Goal: Task Accomplishment & Management: Complete application form

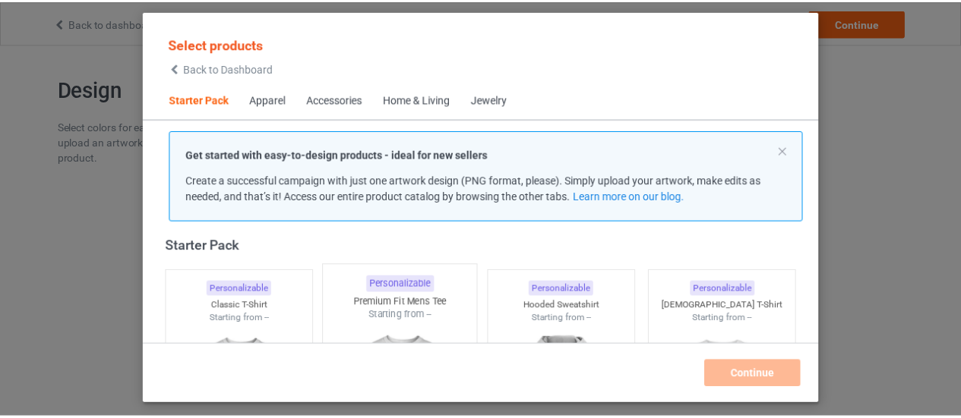
scroll to position [207, 0]
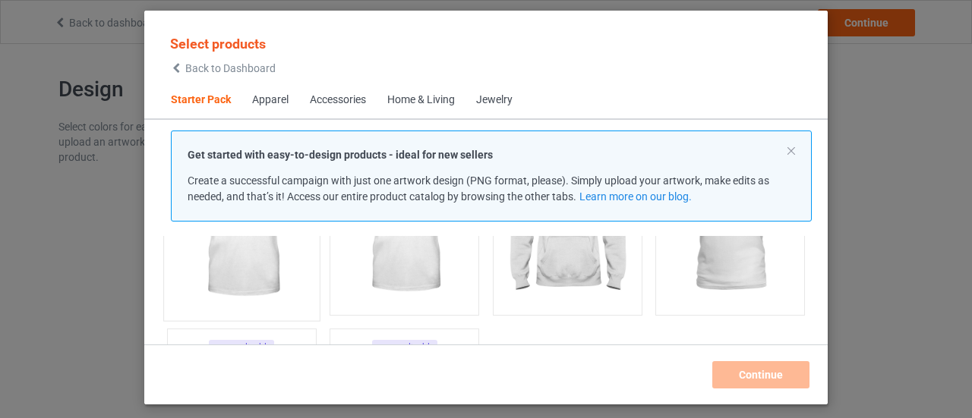
click at [247, 289] on img at bounding box center [241, 223] width 143 height 178
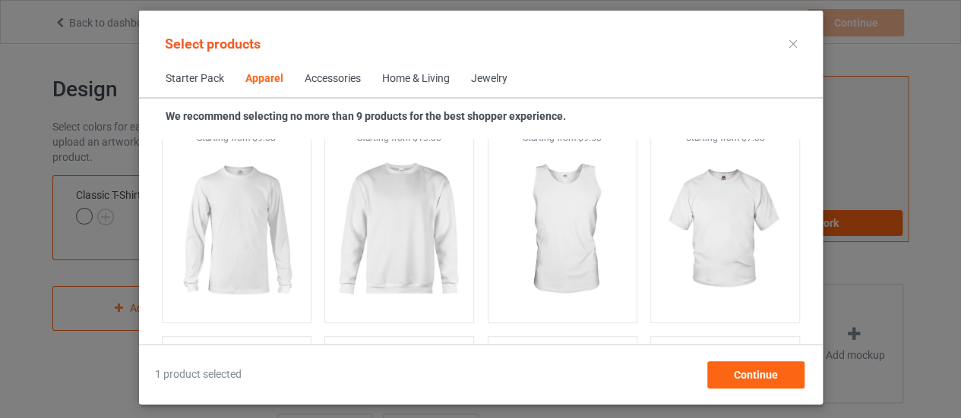
scroll to position [1152, 0]
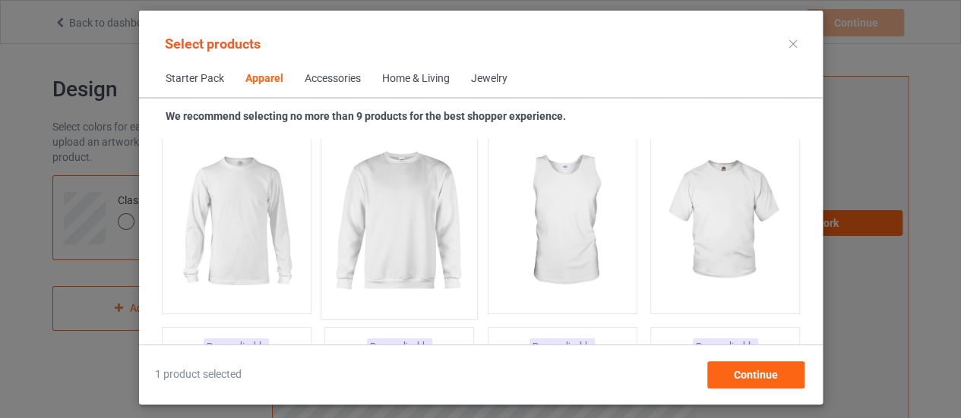
click at [419, 261] on img at bounding box center [398, 222] width 143 height 178
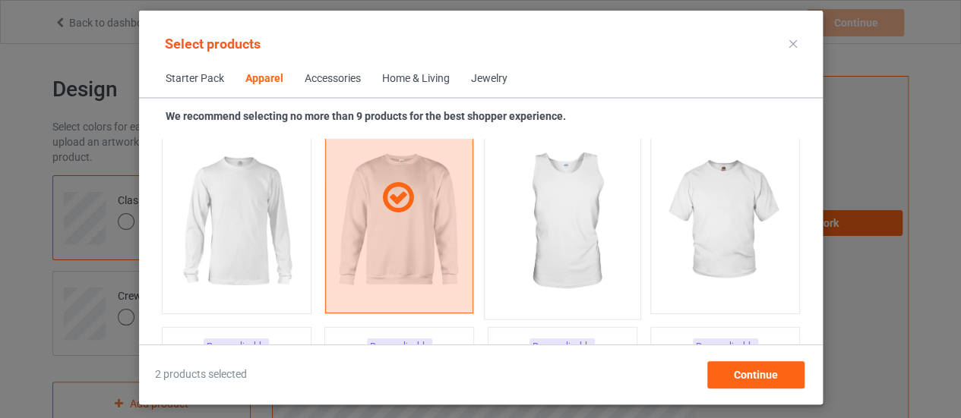
scroll to position [727, 0]
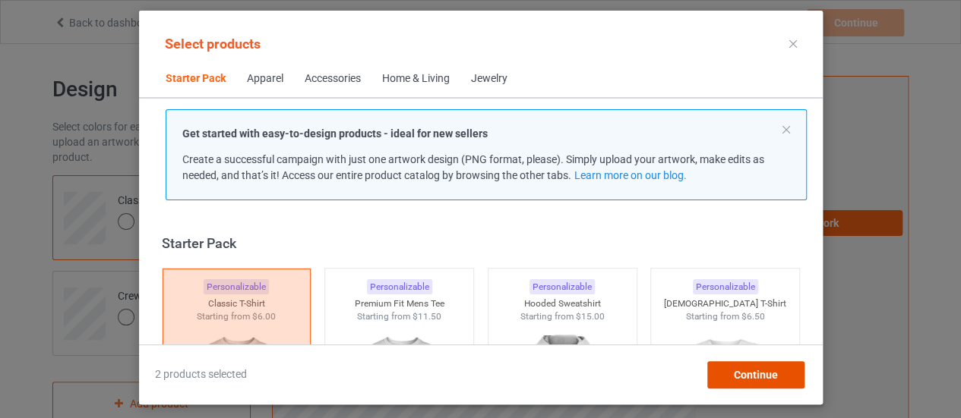
drag, startPoint x: 744, startPoint y: 376, endPoint x: 737, endPoint y: 373, distance: 8.2
click at [744, 375] on span "Continue" at bounding box center [755, 375] width 44 height 12
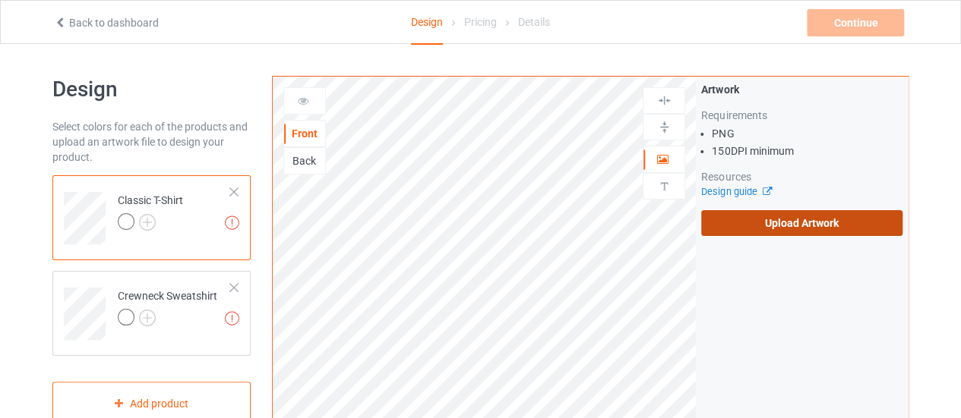
click at [790, 227] on label "Upload Artwork" at bounding box center [801, 223] width 201 height 26
click at [0, 0] on input "Upload Artwork" at bounding box center [0, 0] width 0 height 0
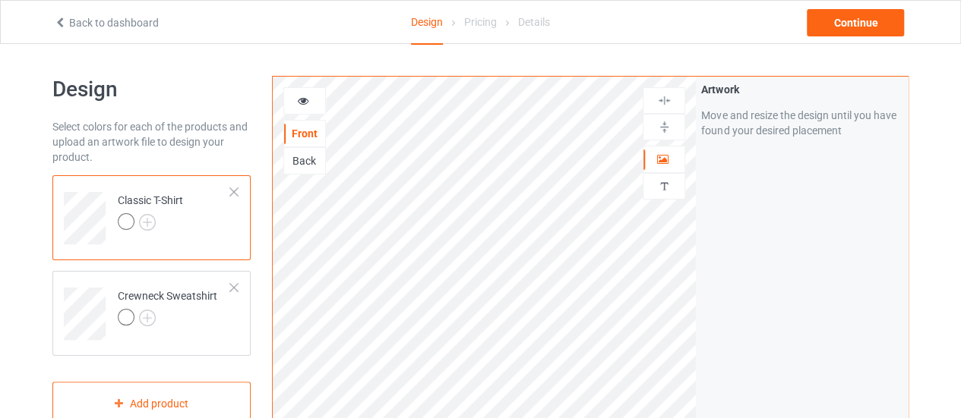
click at [151, 207] on div "Classic T-Shirt" at bounding box center [150, 211] width 65 height 36
click at [148, 314] on img at bounding box center [147, 318] width 17 height 17
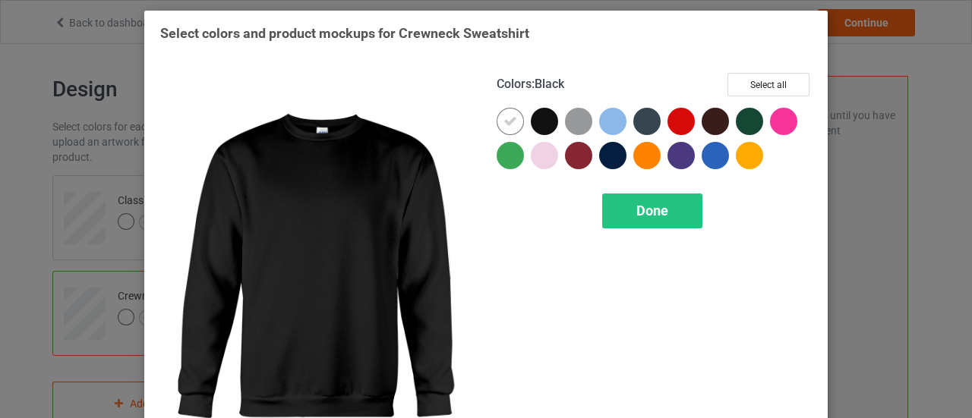
click at [540, 118] on div at bounding box center [544, 121] width 27 height 27
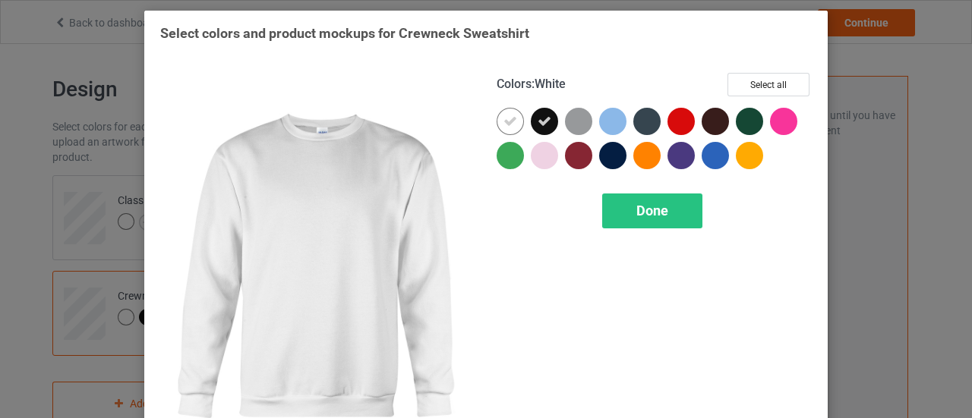
click at [503, 120] on icon at bounding box center [510, 122] width 14 height 14
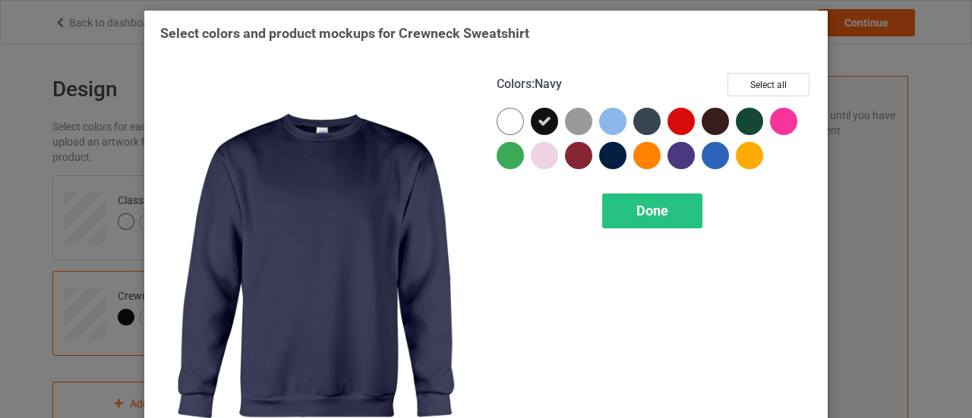
click at [609, 152] on div at bounding box center [612, 155] width 27 height 27
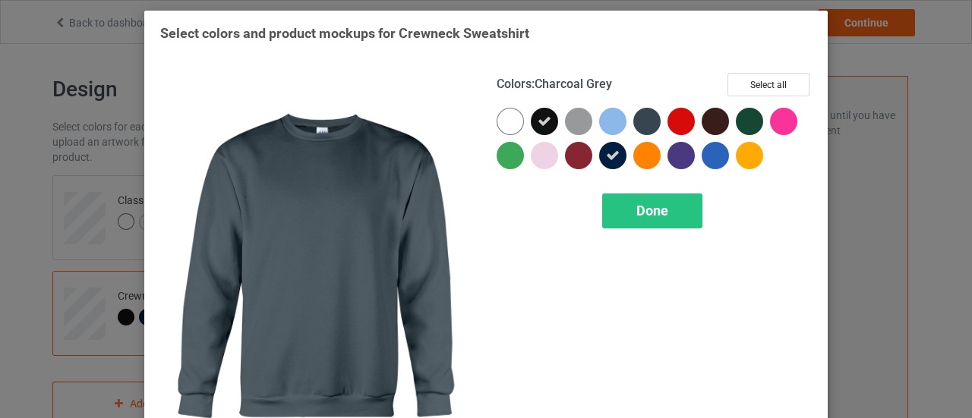
drag, startPoint x: 642, startPoint y: 121, endPoint x: 652, endPoint y: 125, distance: 9.9
click at [648, 121] on div at bounding box center [646, 121] width 27 height 27
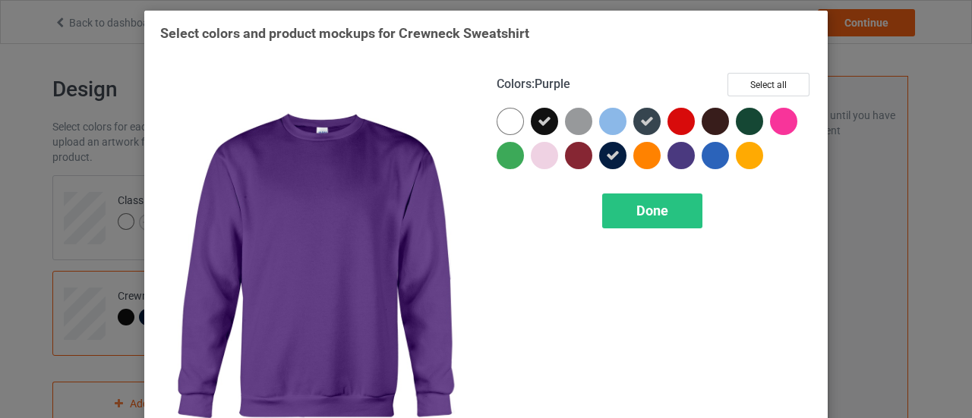
drag, startPoint x: 671, startPoint y: 148, endPoint x: 679, endPoint y: 151, distance: 8.9
click at [674, 150] on div at bounding box center [680, 155] width 27 height 27
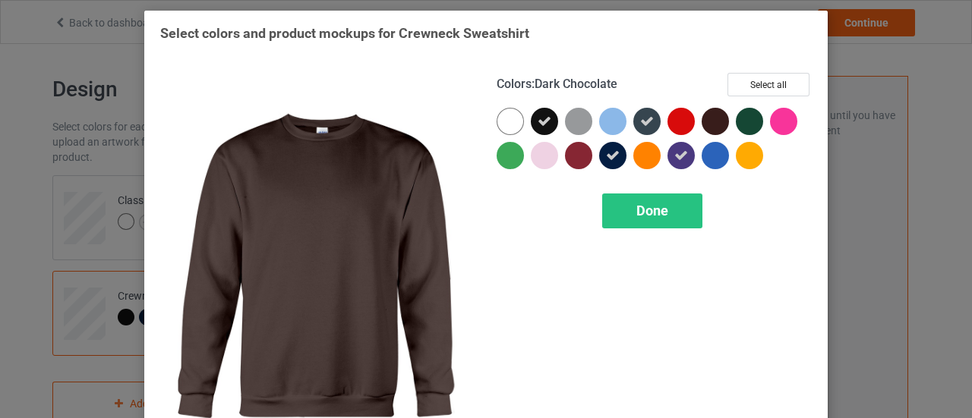
click at [713, 125] on div at bounding box center [715, 121] width 27 height 27
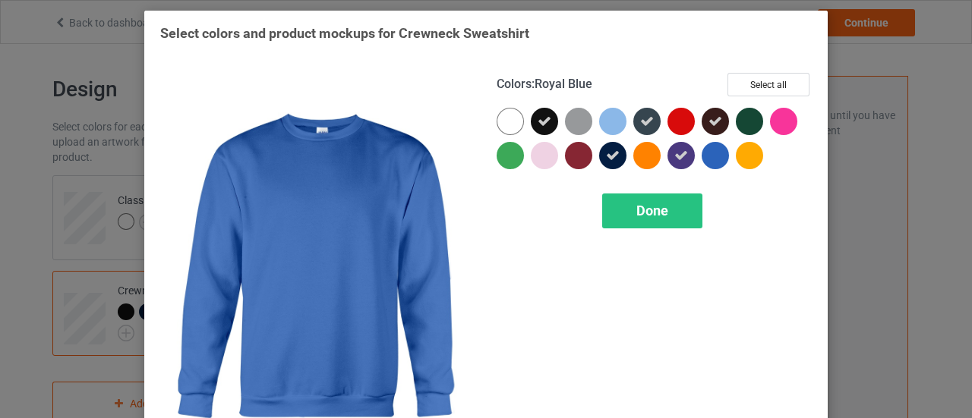
click at [709, 150] on div at bounding box center [715, 155] width 27 height 27
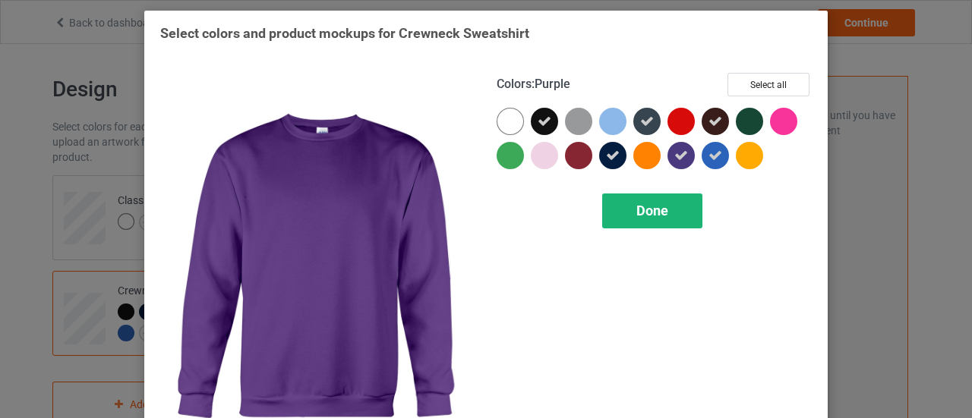
click at [659, 195] on div "Done" at bounding box center [652, 211] width 100 height 35
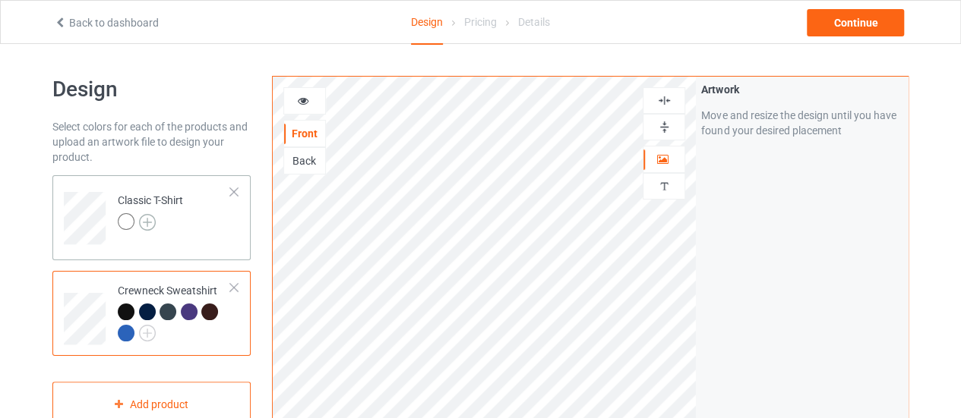
click at [145, 216] on img at bounding box center [147, 222] width 17 height 17
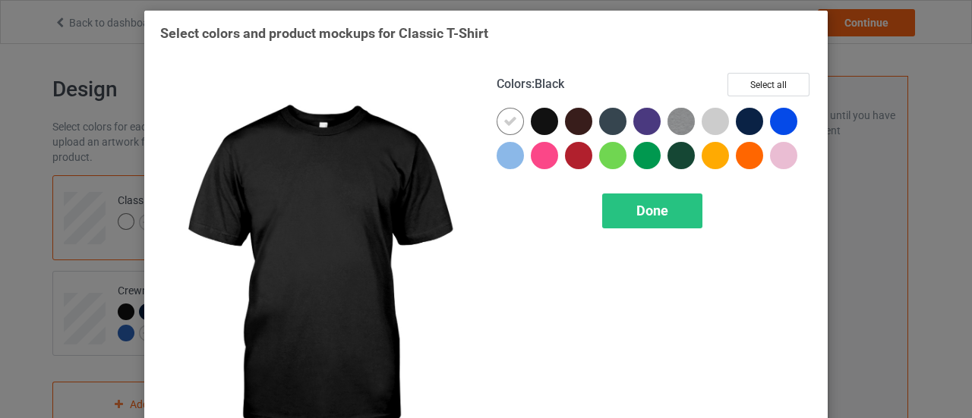
drag, startPoint x: 536, startPoint y: 121, endPoint x: 514, endPoint y: 115, distance: 23.1
click at [535, 120] on div at bounding box center [544, 121] width 27 height 27
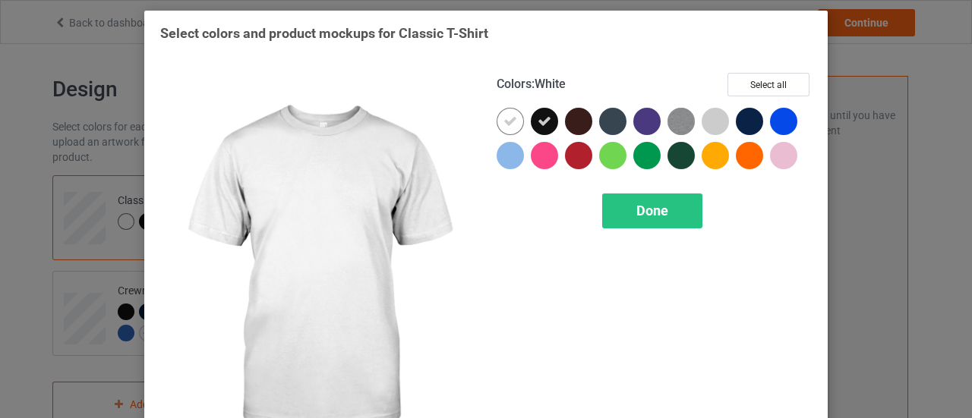
drag, startPoint x: 511, startPoint y: 115, endPoint x: 557, endPoint y: 134, distance: 49.7
click at [515, 119] on div at bounding box center [510, 121] width 27 height 27
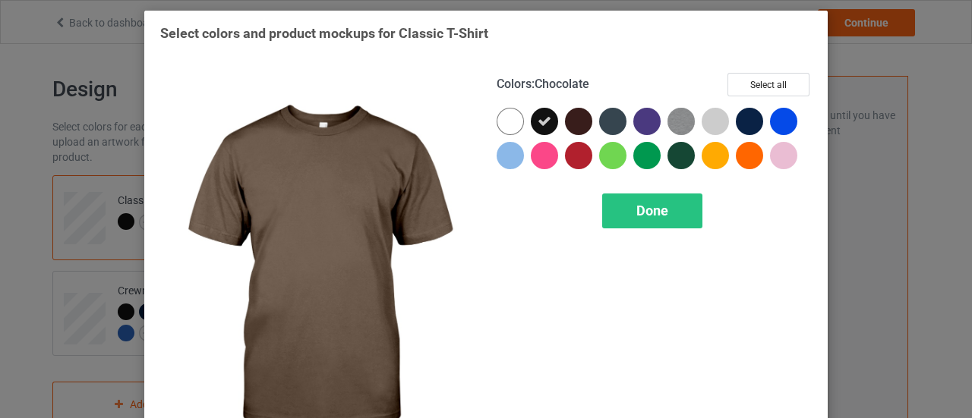
click at [571, 121] on div at bounding box center [578, 121] width 27 height 27
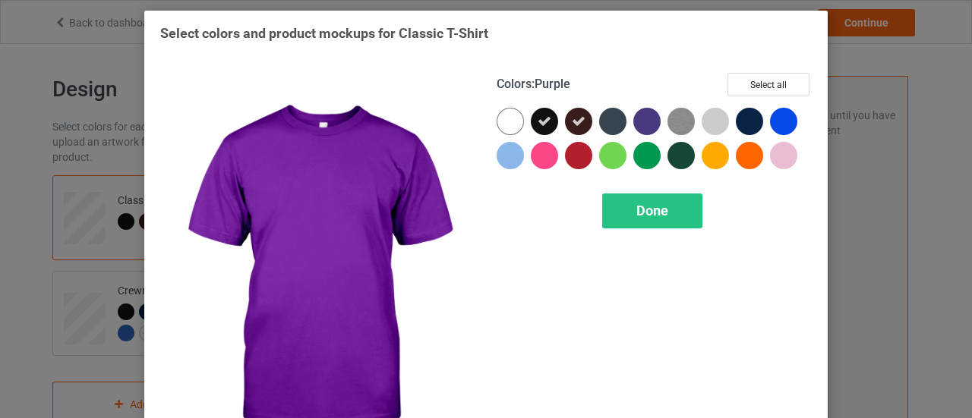
drag, startPoint x: 642, startPoint y: 121, endPoint x: 632, endPoint y: 121, distance: 10.7
click at [641, 121] on div at bounding box center [646, 121] width 27 height 27
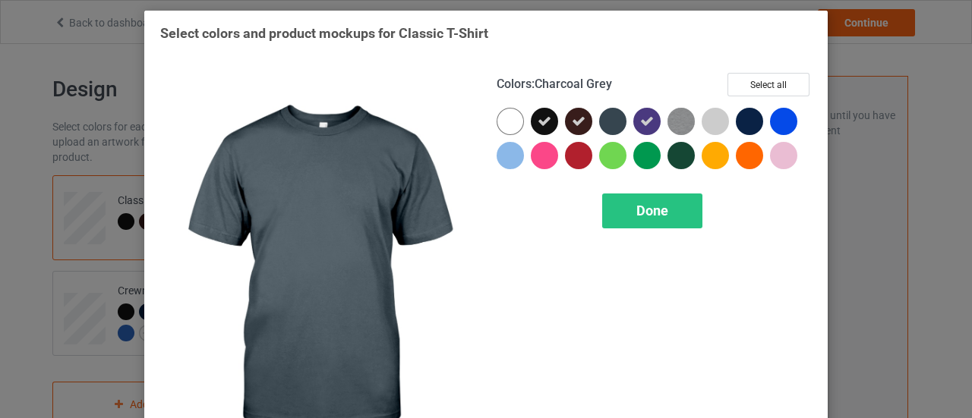
drag, startPoint x: 604, startPoint y: 125, endPoint x: 618, endPoint y: 128, distance: 14.7
click at [611, 125] on div at bounding box center [612, 121] width 27 height 27
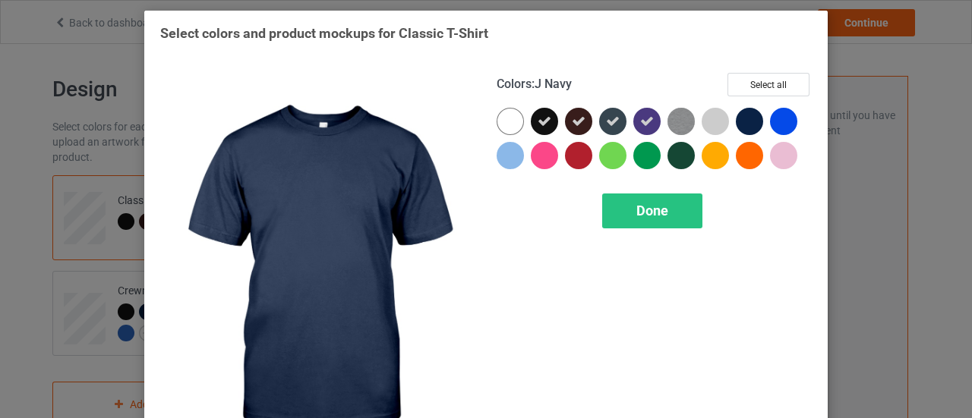
click at [740, 124] on div at bounding box center [749, 121] width 27 height 27
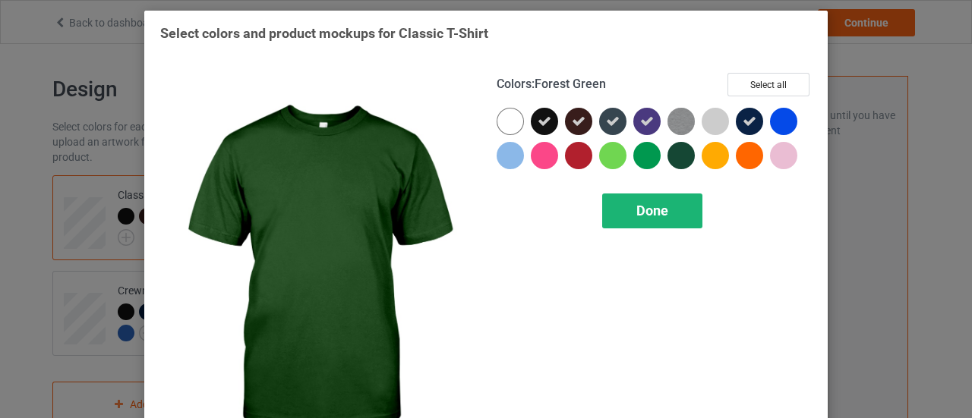
click at [639, 210] on span "Done" at bounding box center [652, 211] width 32 height 16
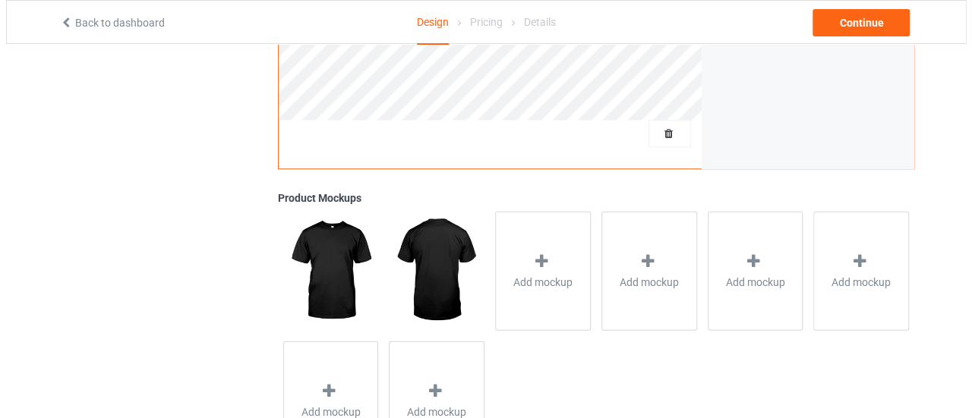
scroll to position [487, 0]
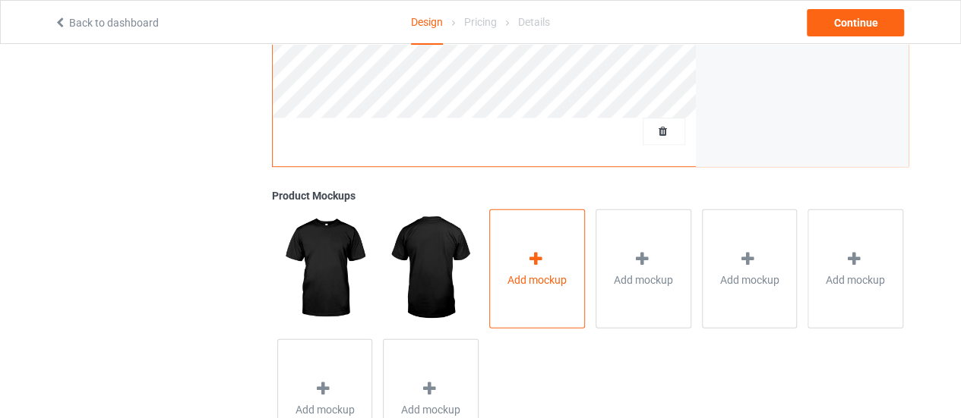
click at [547, 262] on div at bounding box center [536, 261] width 21 height 22
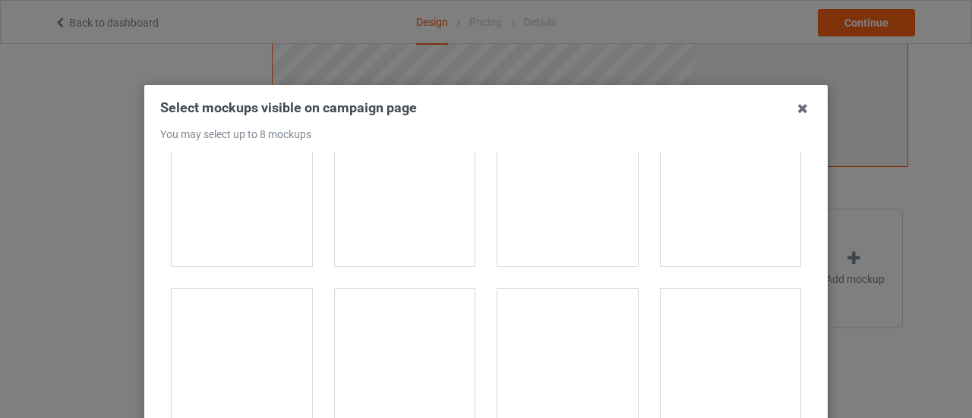
scroll to position [2815, 0]
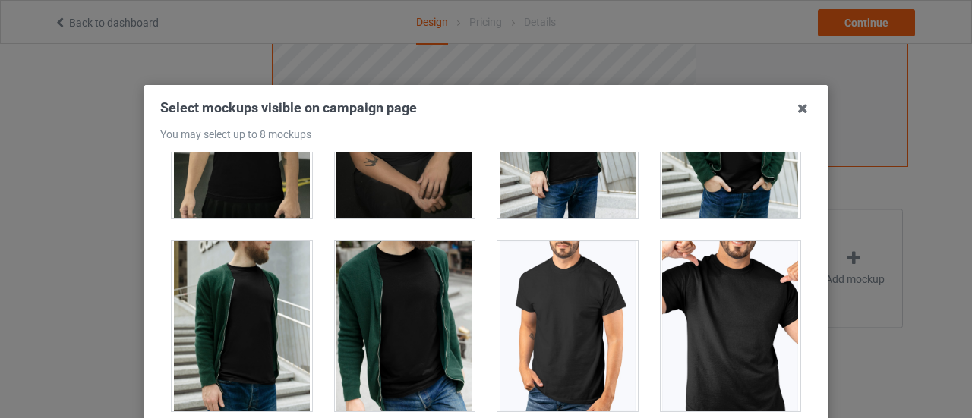
click at [720, 308] on div at bounding box center [731, 326] width 140 height 170
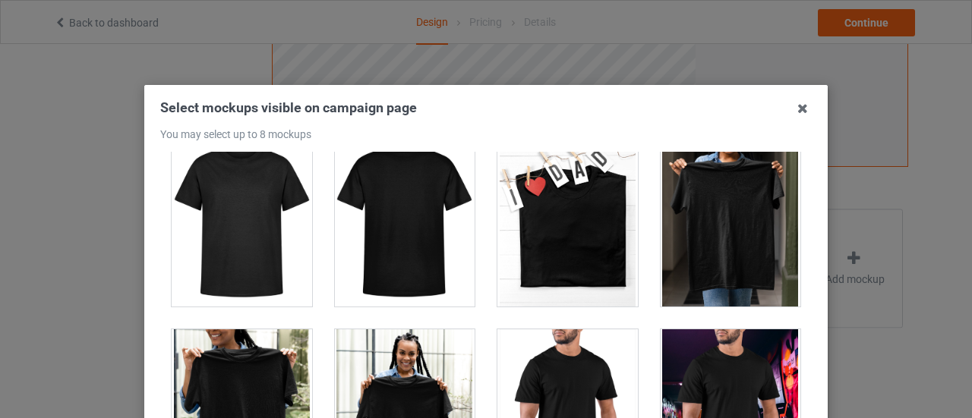
scroll to position [6937, 0]
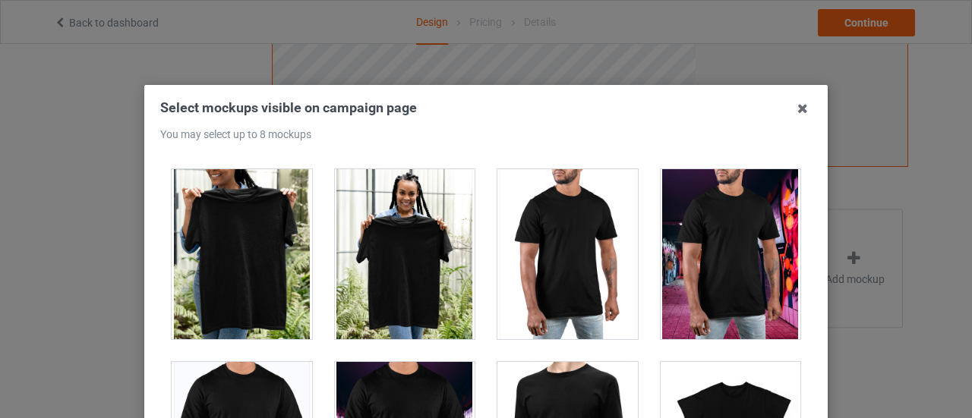
click at [371, 298] on div at bounding box center [405, 254] width 140 height 170
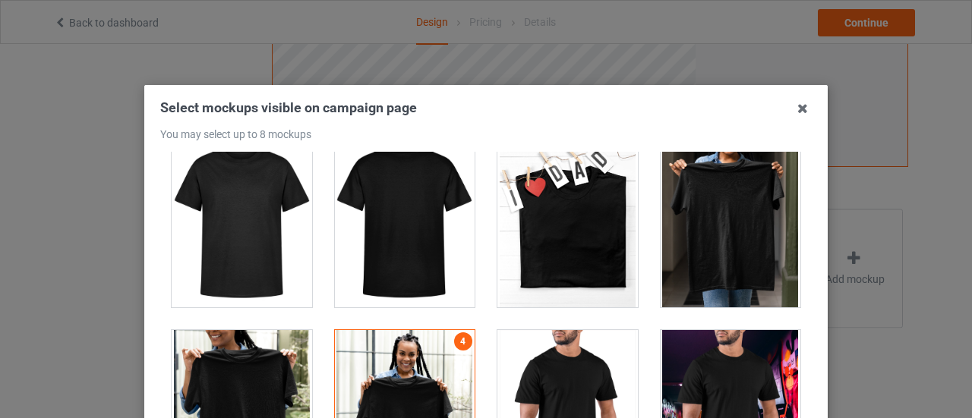
scroll to position [6775, 0]
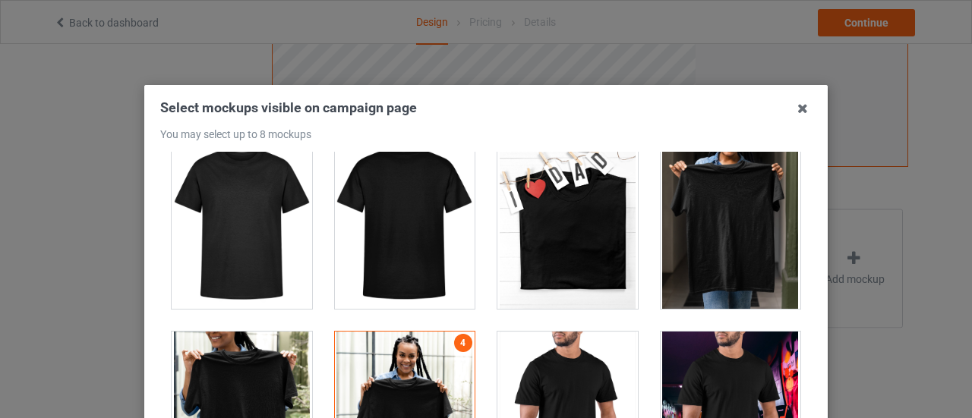
click at [384, 368] on div at bounding box center [405, 417] width 140 height 170
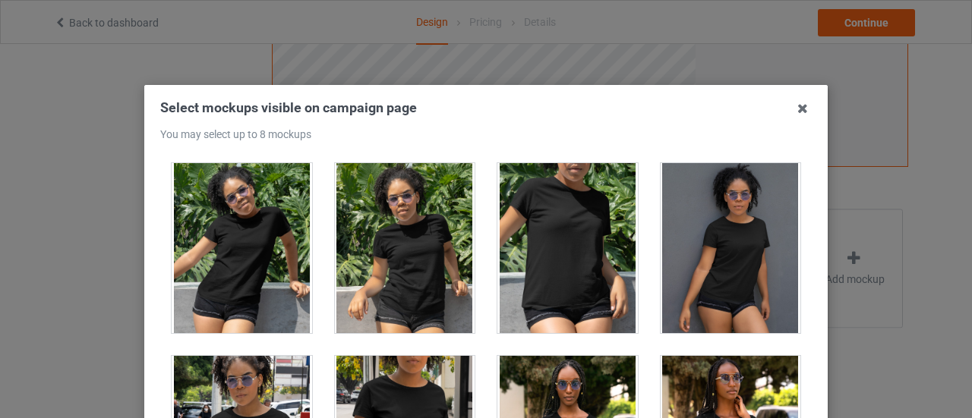
scroll to position [9016, 0]
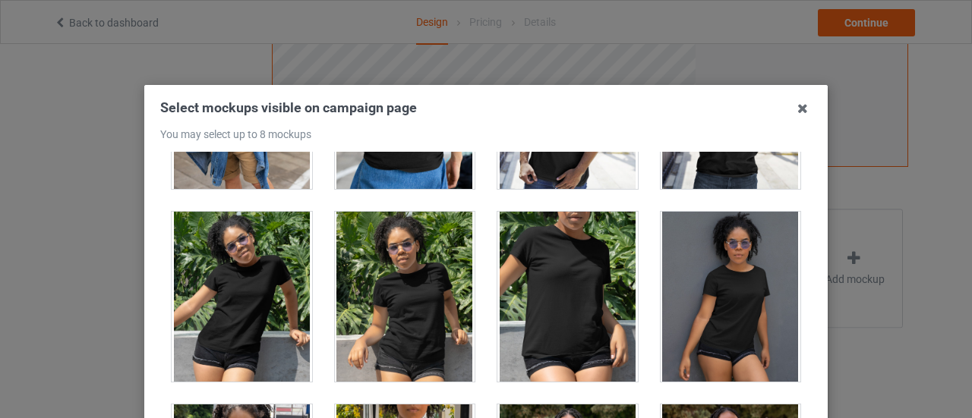
click at [241, 277] on div at bounding box center [242, 297] width 140 height 170
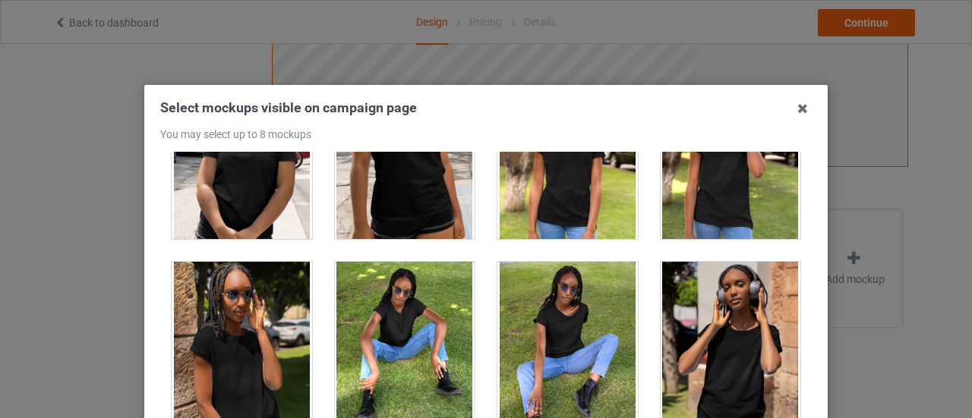
scroll to position [9348, 0]
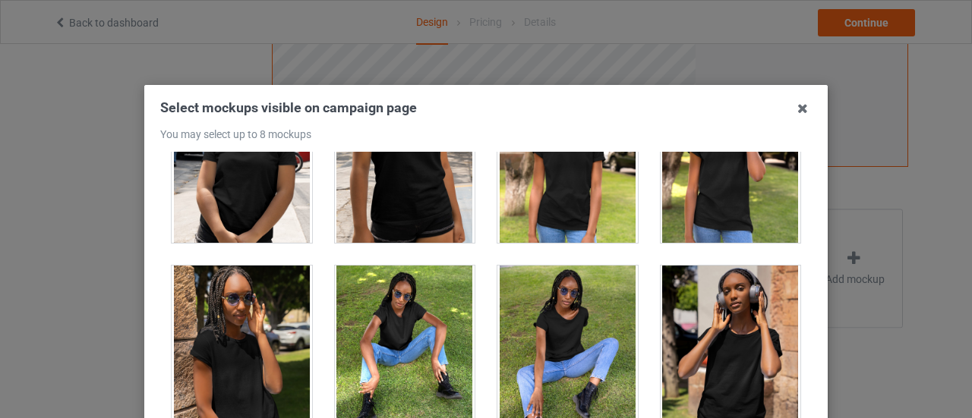
click at [682, 339] on div at bounding box center [731, 351] width 140 height 170
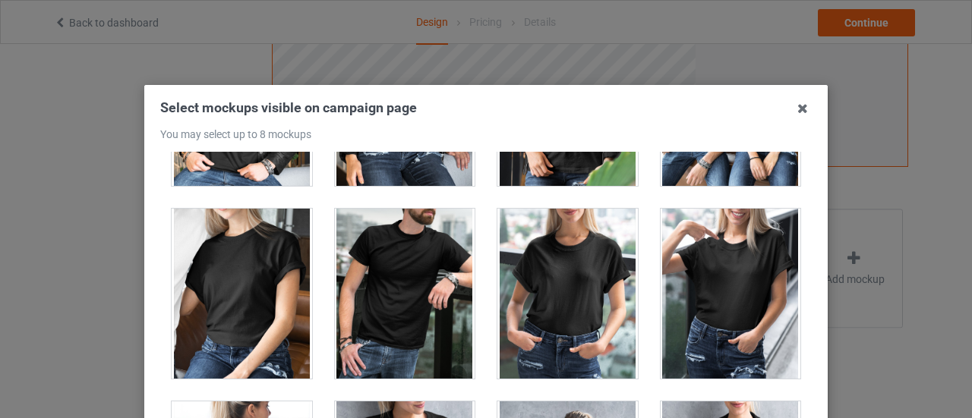
scroll to position [18664, 0]
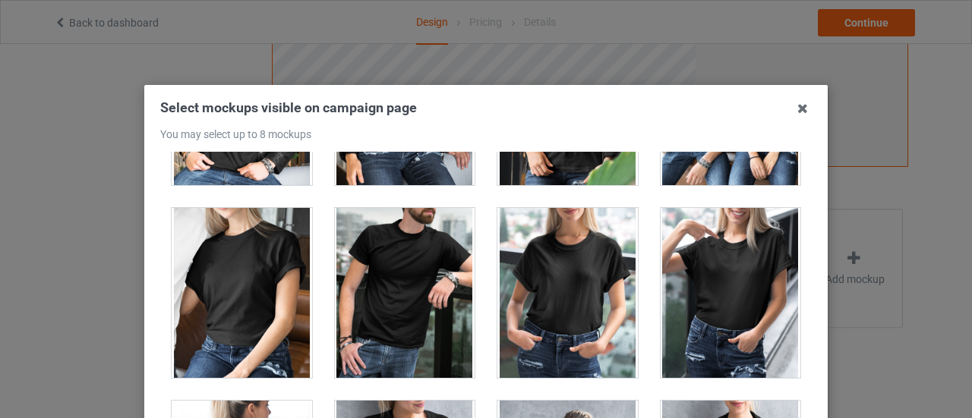
click at [694, 215] on div at bounding box center [731, 293] width 140 height 170
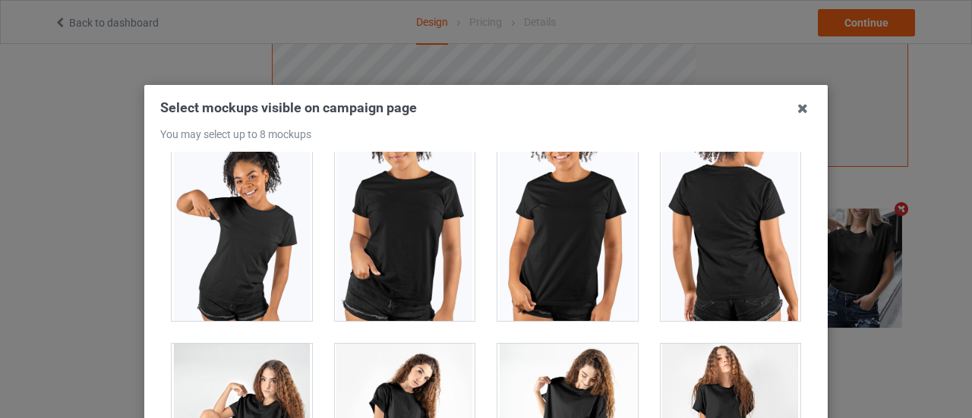
scroll to position [20263, 0]
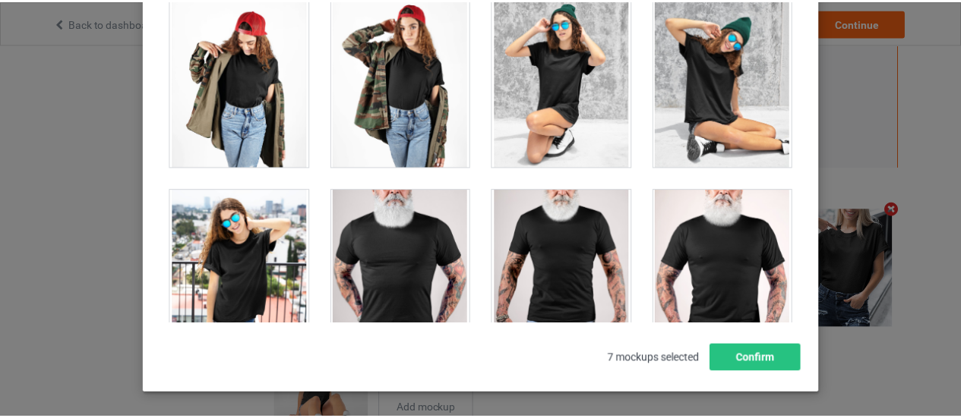
scroll to position [20830, 0]
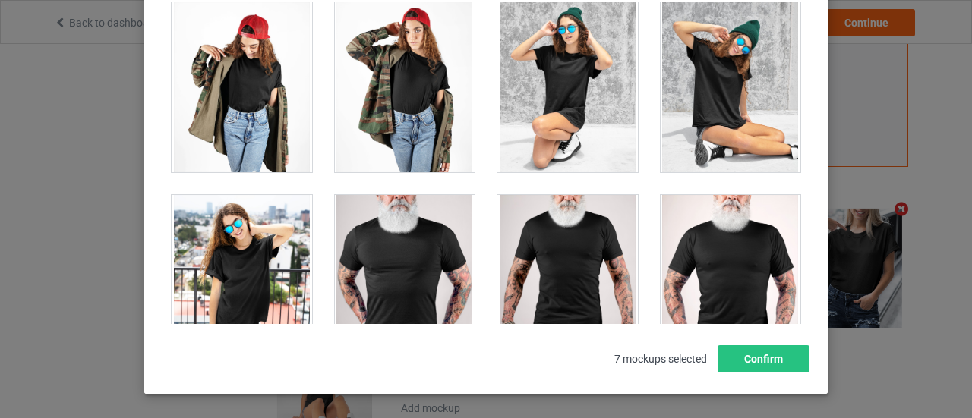
click at [212, 248] on div at bounding box center [242, 280] width 140 height 170
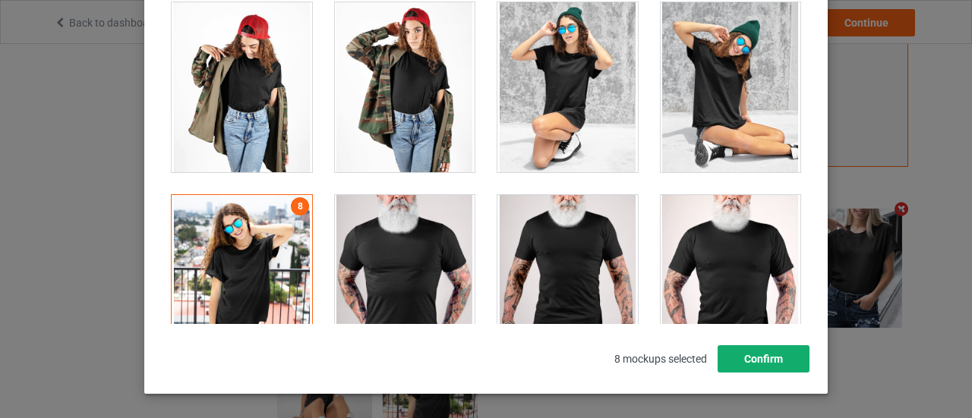
click at [779, 359] on button "Confirm" at bounding box center [764, 359] width 92 height 27
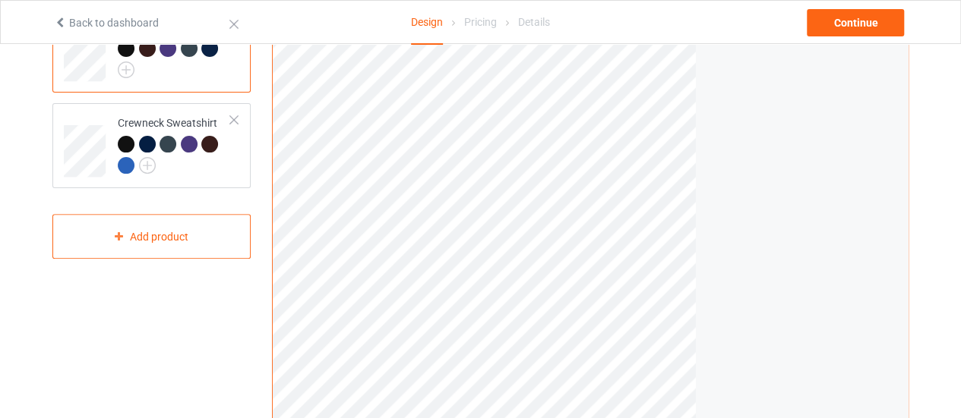
scroll to position [0, 0]
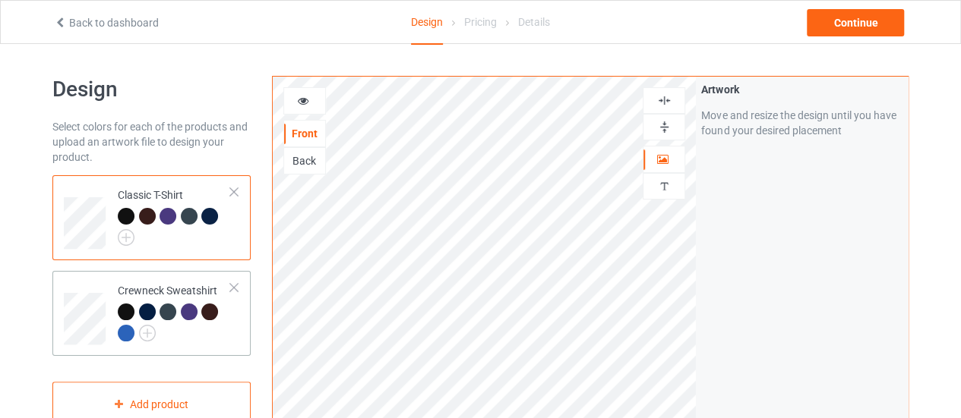
click at [200, 342] on div at bounding box center [174, 325] width 113 height 42
click at [137, 236] on div at bounding box center [174, 227] width 113 height 38
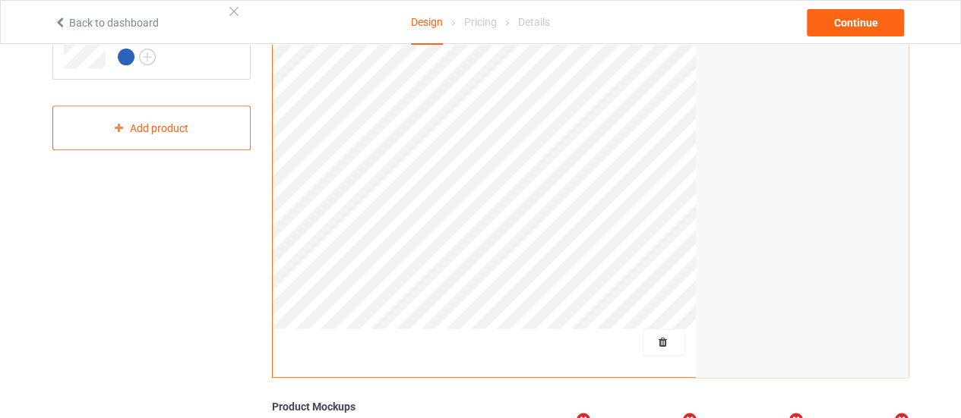
scroll to position [273, 0]
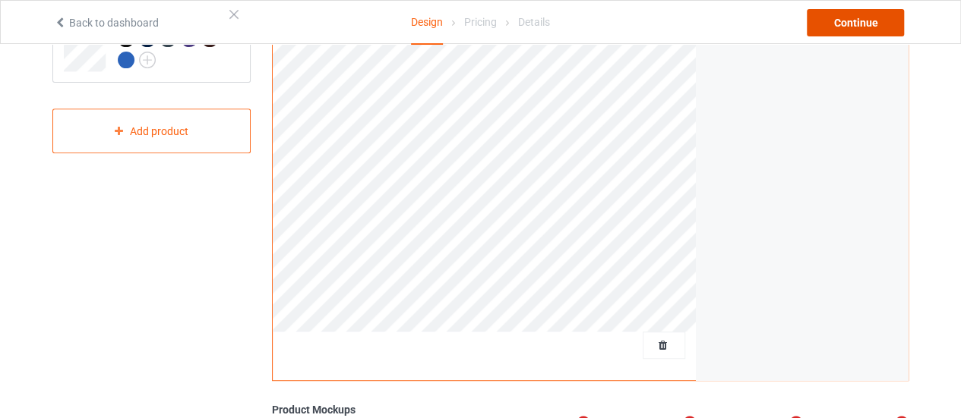
click at [863, 14] on div "Continue" at bounding box center [854, 22] width 97 height 27
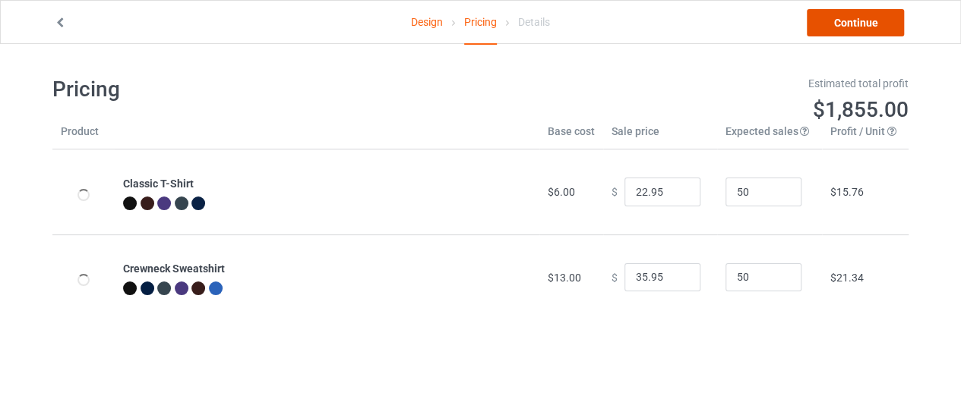
click at [863, 14] on link "Continue" at bounding box center [854, 22] width 97 height 27
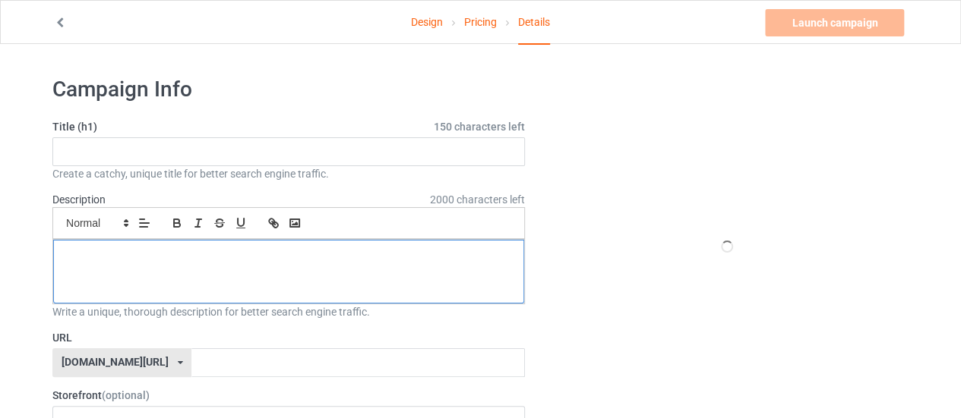
click at [370, 276] on div at bounding box center [288, 272] width 471 height 64
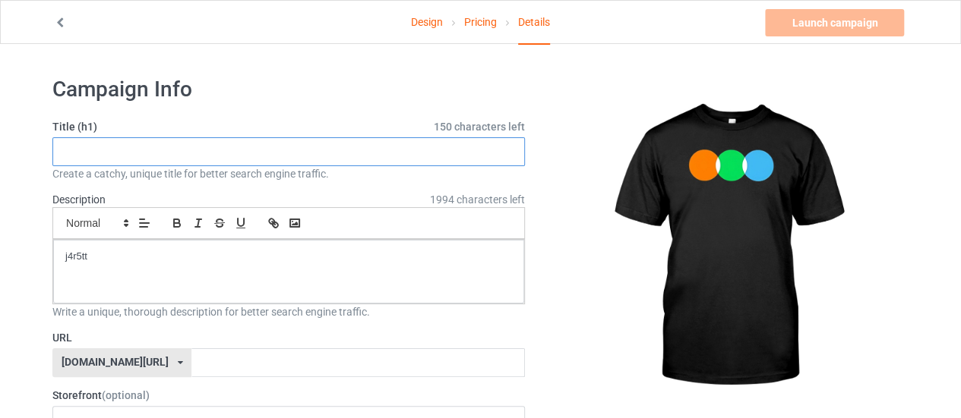
click at [266, 150] on input "text" at bounding box center [288, 151] width 472 height 29
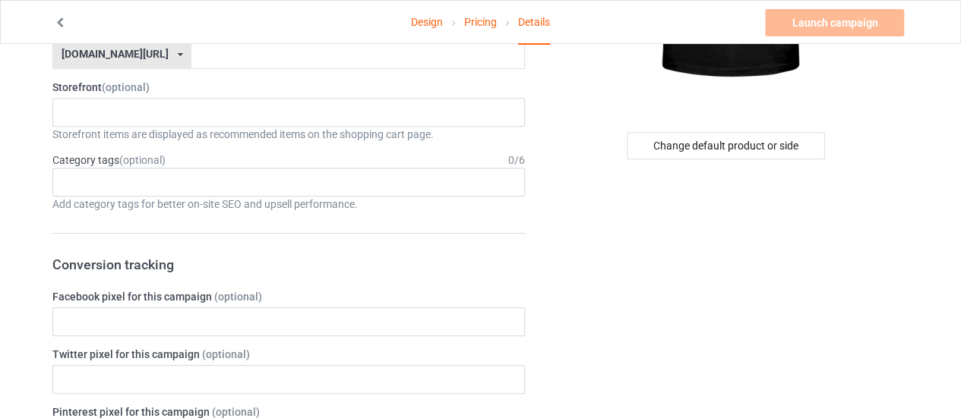
scroll to position [306, 0]
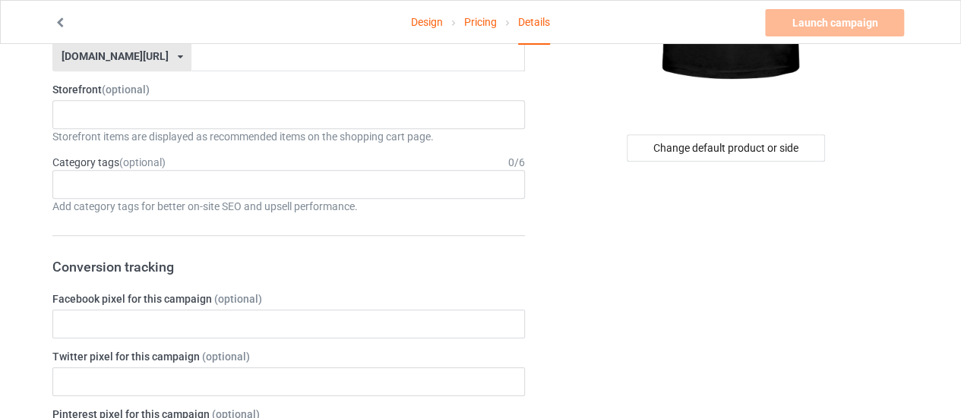
type input "t5ty"
click at [278, 62] on input "text" at bounding box center [357, 57] width 333 height 29
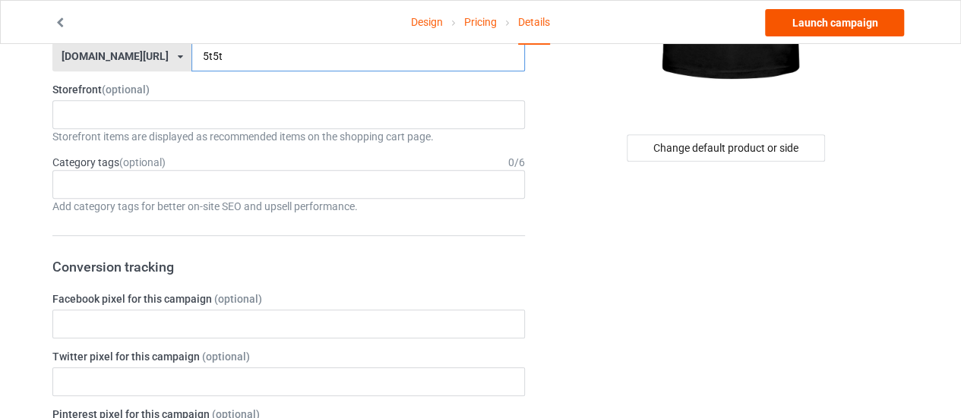
type input "5t5t"
click at [837, 24] on link "Launch campaign" at bounding box center [834, 22] width 139 height 27
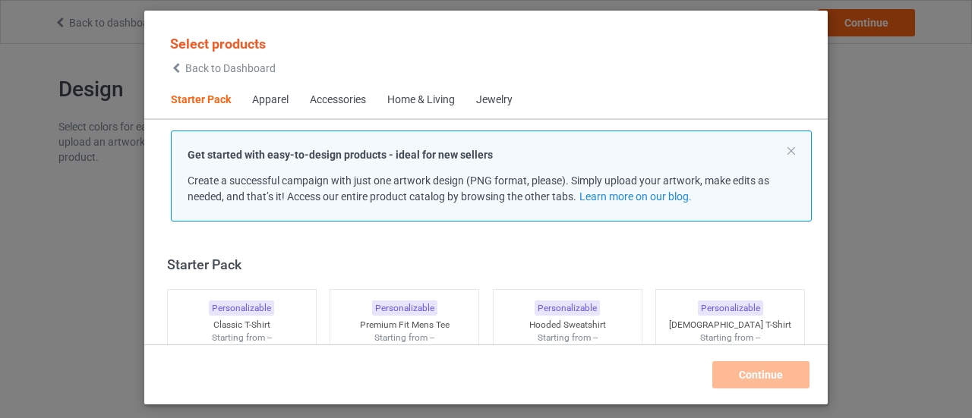
scroll to position [19, 0]
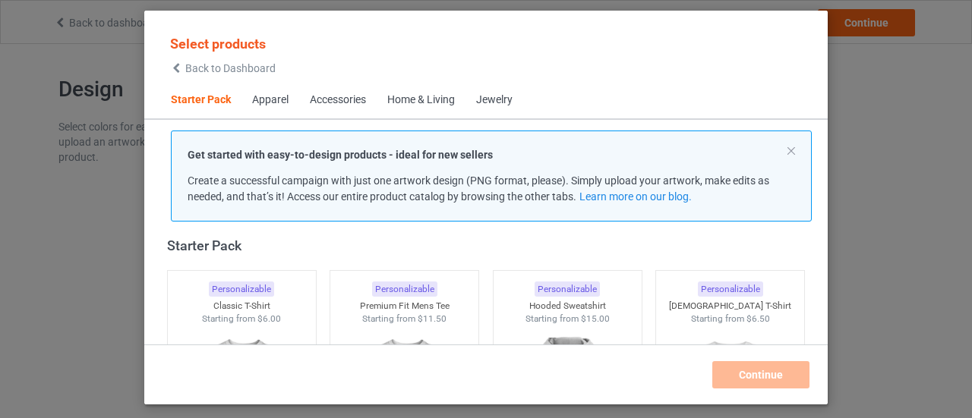
click at [869, 33] on div "Select products Back to Dashboard Starter Pack Apparel Accessories Home & Livin…" at bounding box center [486, 209] width 972 height 418
click at [175, 68] on icon at bounding box center [176, 68] width 13 height 11
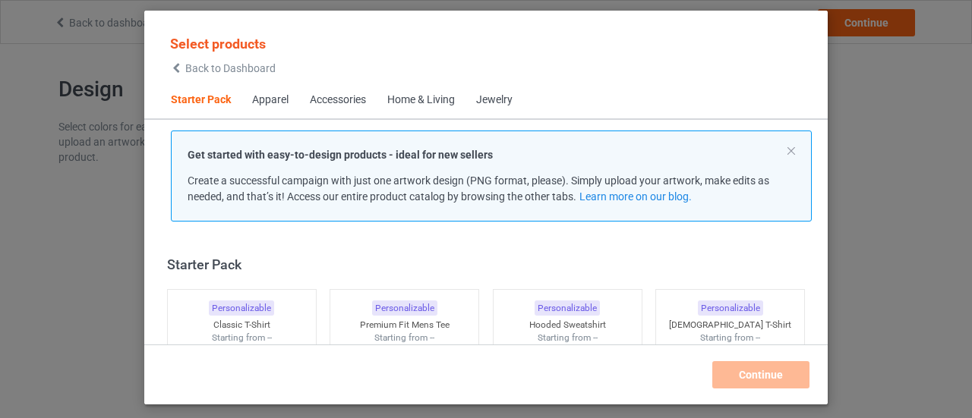
scroll to position [19, 0]
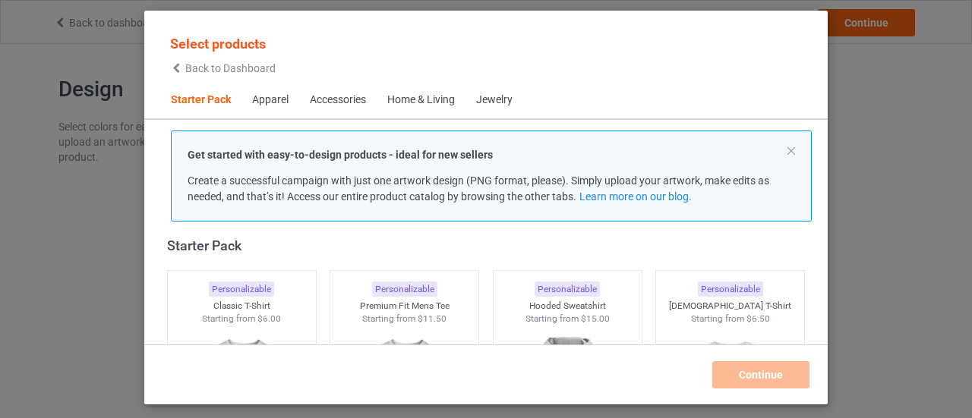
click at [217, 70] on span "Back to Dashboard" at bounding box center [230, 68] width 90 height 12
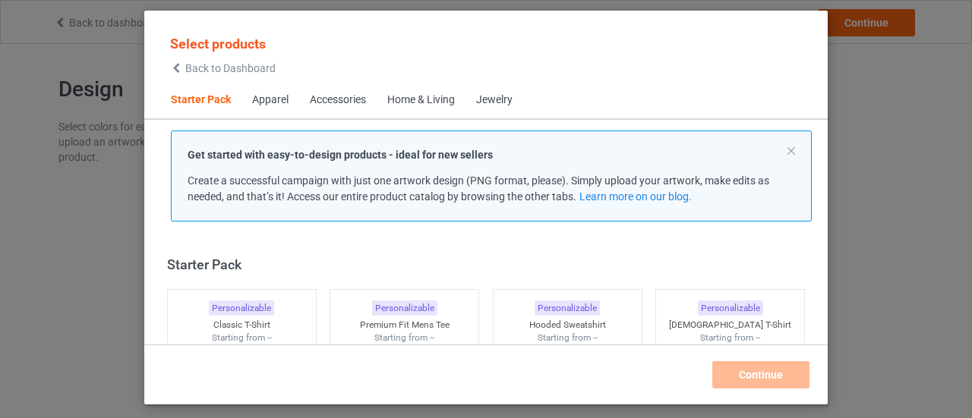
scroll to position [19, 0]
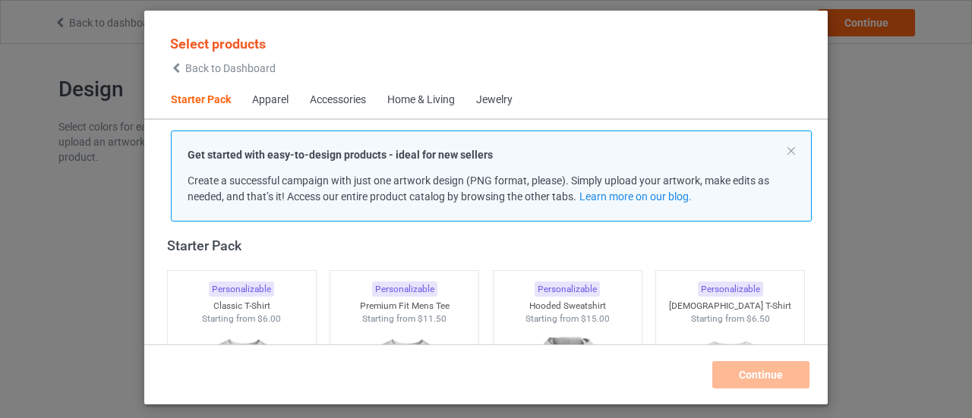
click at [181, 63] on icon at bounding box center [176, 68] width 13 height 11
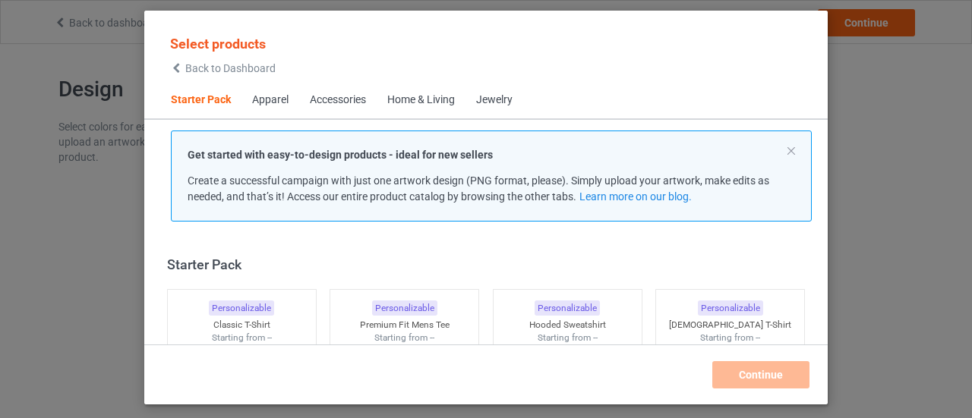
scroll to position [19, 0]
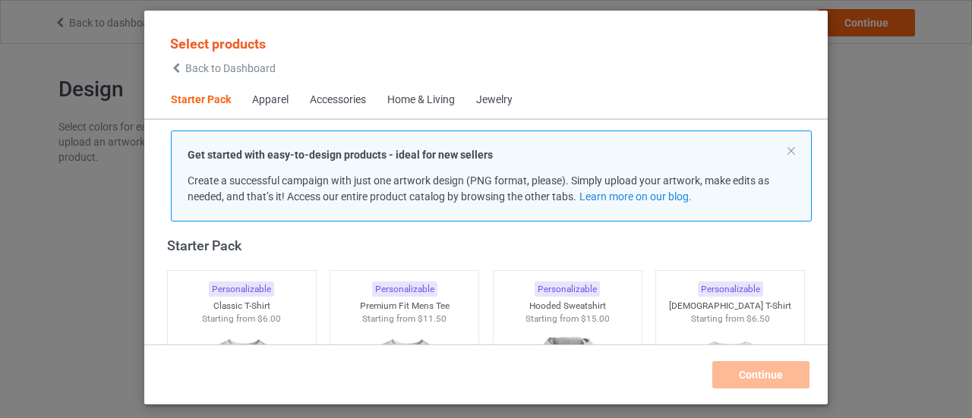
click at [183, 66] on div "Back to Dashboard" at bounding box center [223, 68] width 106 height 11
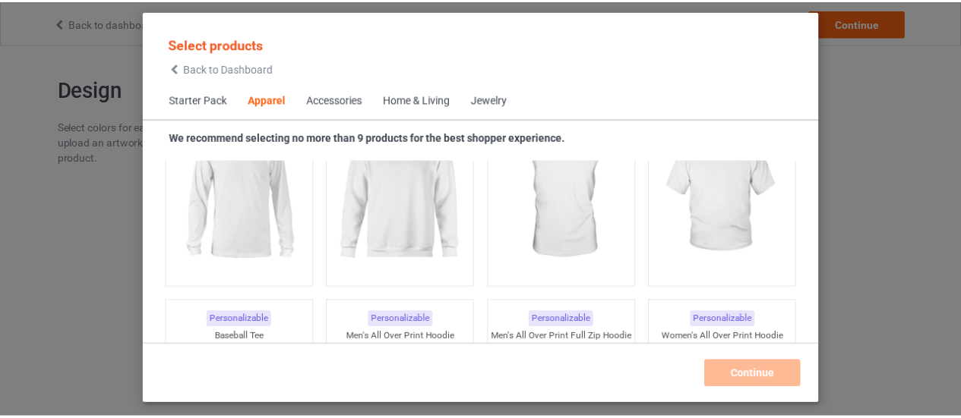
scroll to position [1205, 0]
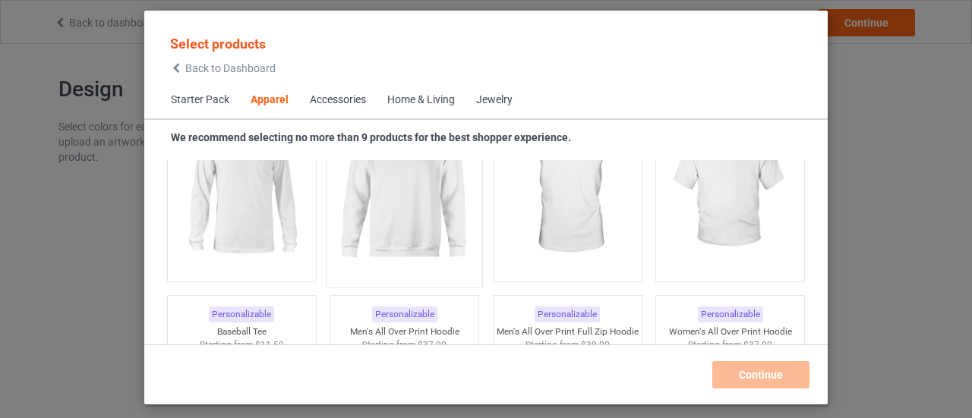
click at [434, 232] on img at bounding box center [404, 190] width 143 height 178
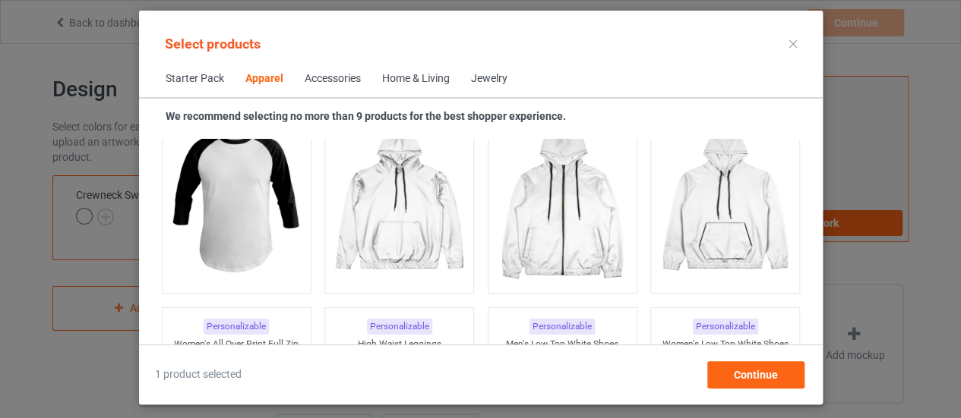
scroll to position [1422, 0]
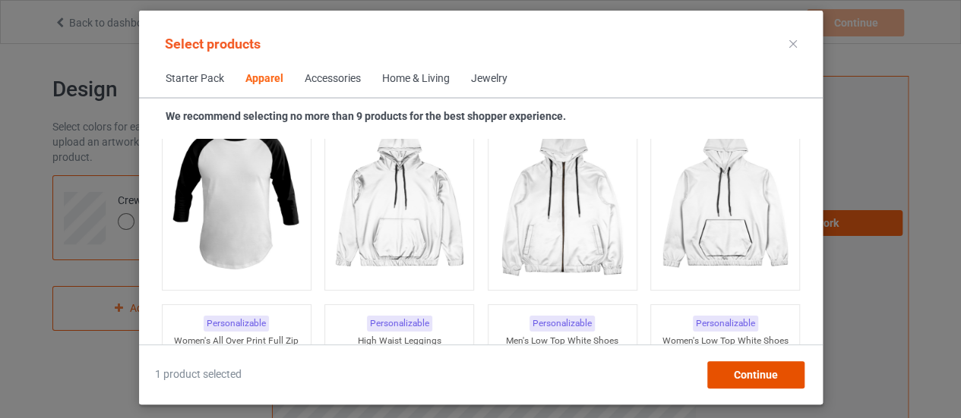
click at [728, 372] on div "Continue" at bounding box center [754, 374] width 97 height 27
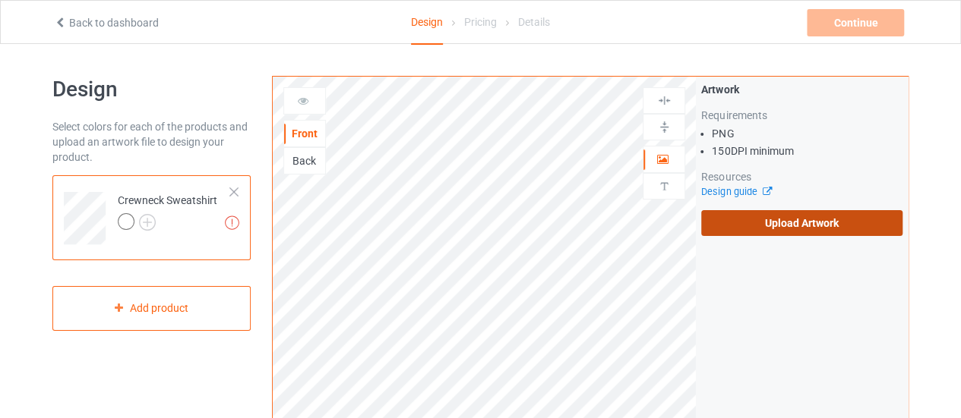
click at [759, 224] on label "Upload Artwork" at bounding box center [801, 223] width 201 height 26
click at [0, 0] on input "Upload Artwork" at bounding box center [0, 0] width 0 height 0
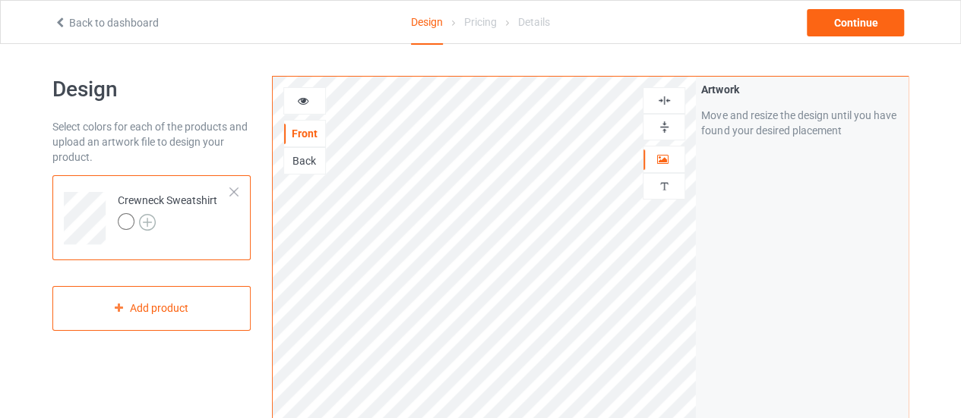
click at [150, 224] on img at bounding box center [147, 222] width 17 height 17
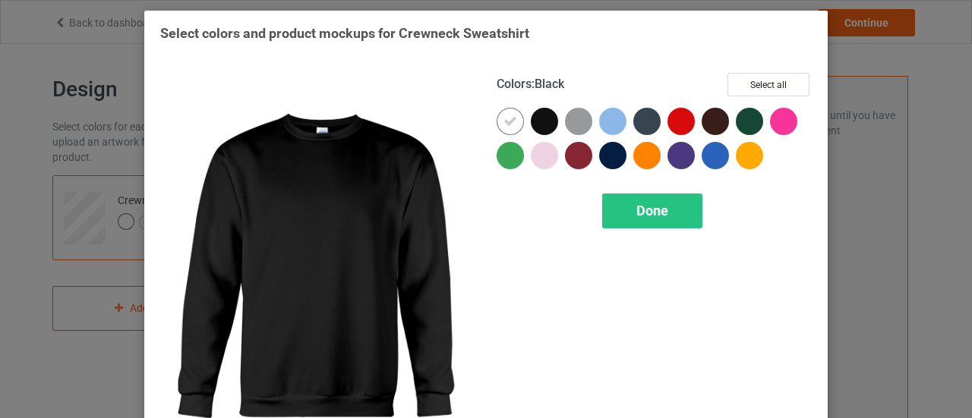
click at [531, 119] on div at bounding box center [544, 121] width 27 height 27
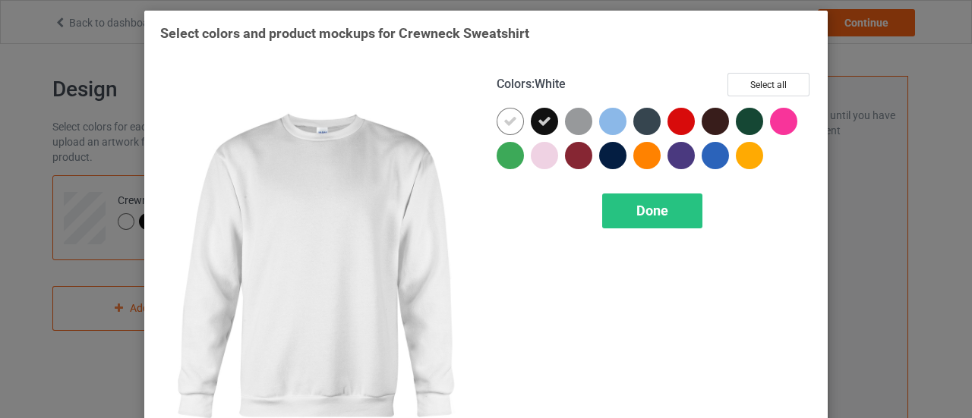
drag, startPoint x: 501, startPoint y: 124, endPoint x: 571, endPoint y: 121, distance: 69.9
click at [503, 124] on icon at bounding box center [510, 122] width 14 height 14
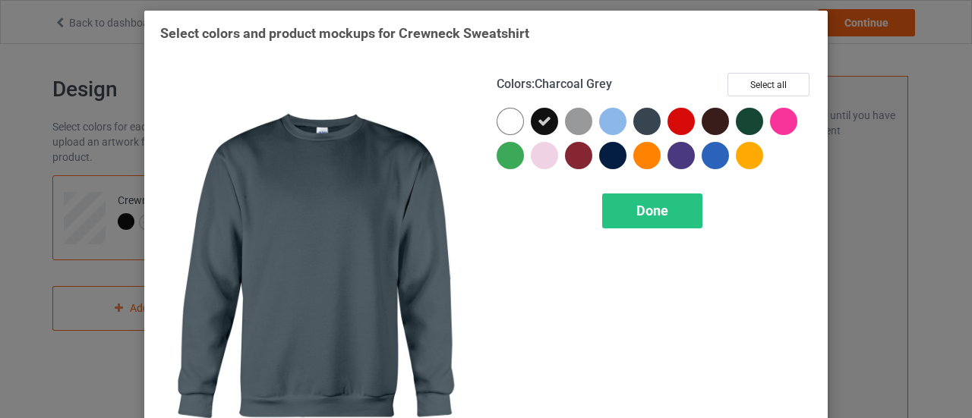
drag, startPoint x: 650, startPoint y: 121, endPoint x: 662, endPoint y: 128, distance: 13.9
click at [658, 125] on div at bounding box center [650, 125] width 34 height 34
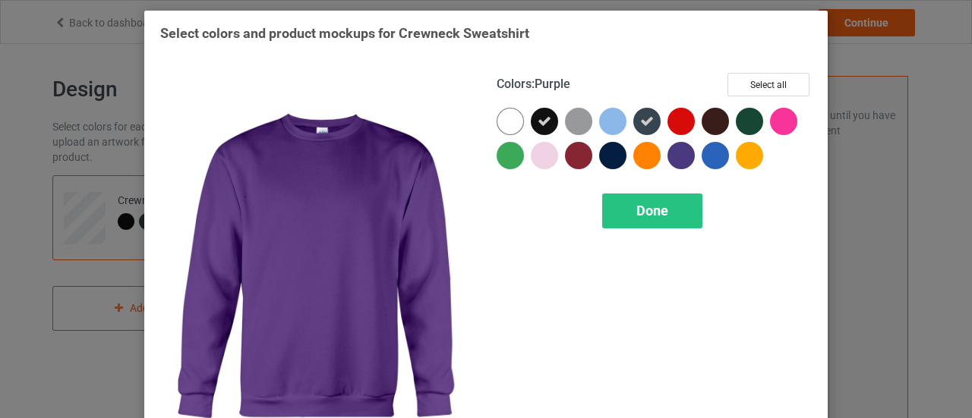
drag, startPoint x: 677, startPoint y: 159, endPoint x: 623, endPoint y: 169, distance: 55.7
click at [669, 162] on div at bounding box center [680, 155] width 27 height 27
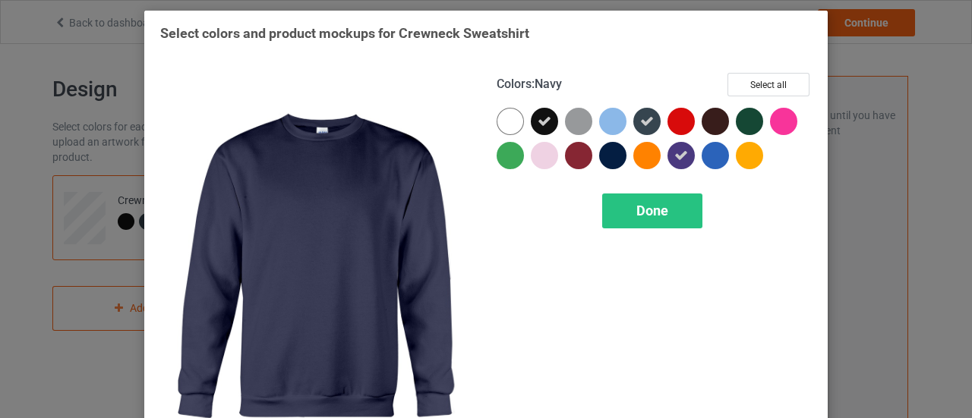
click at [603, 155] on div at bounding box center [612, 155] width 27 height 27
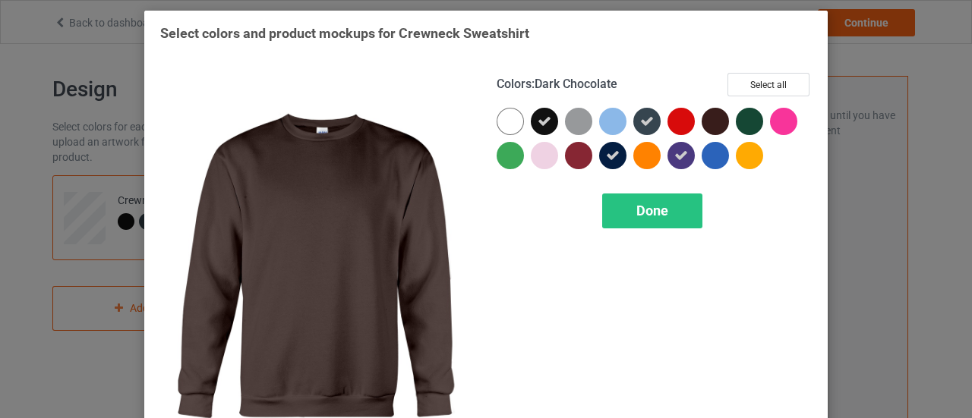
drag, startPoint x: 699, startPoint y: 116, endPoint x: 699, endPoint y: 127, distance: 10.6
click at [702, 116] on div at bounding box center [715, 121] width 27 height 27
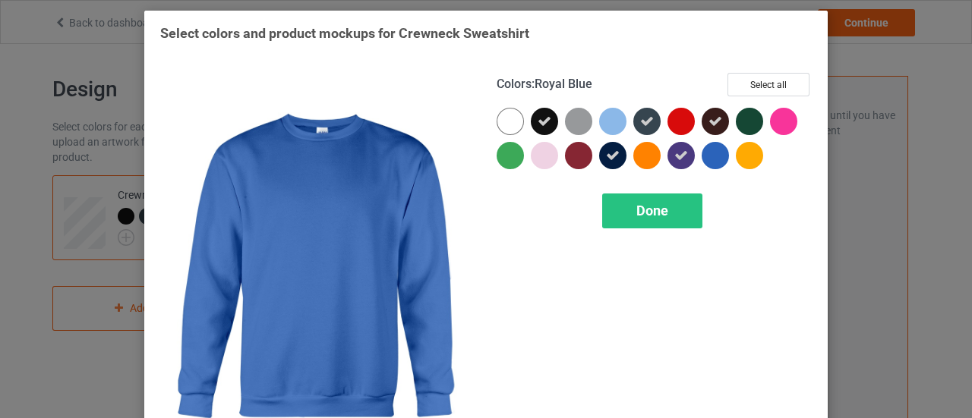
drag, startPoint x: 699, startPoint y: 164, endPoint x: 671, endPoint y: 191, distance: 38.1
click at [693, 169] on div at bounding box center [654, 142] width 315 height 68
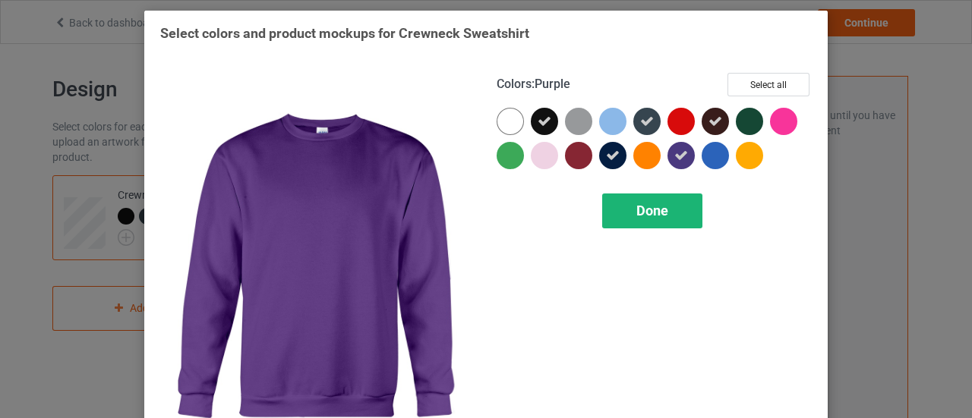
click at [659, 203] on span "Done" at bounding box center [652, 211] width 32 height 16
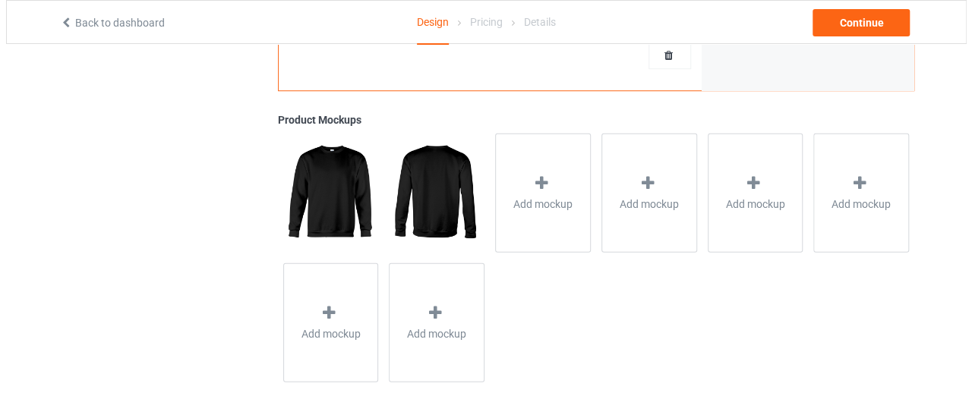
scroll to position [563, 0]
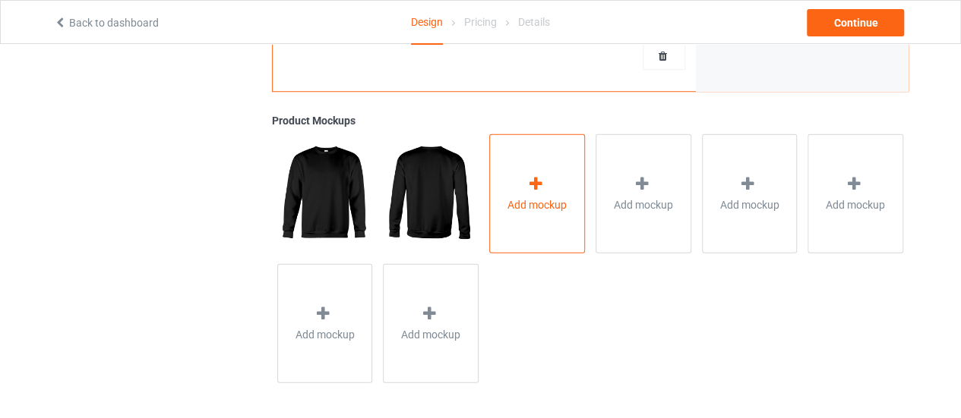
click at [547, 158] on div "Add mockup" at bounding box center [537, 193] width 96 height 119
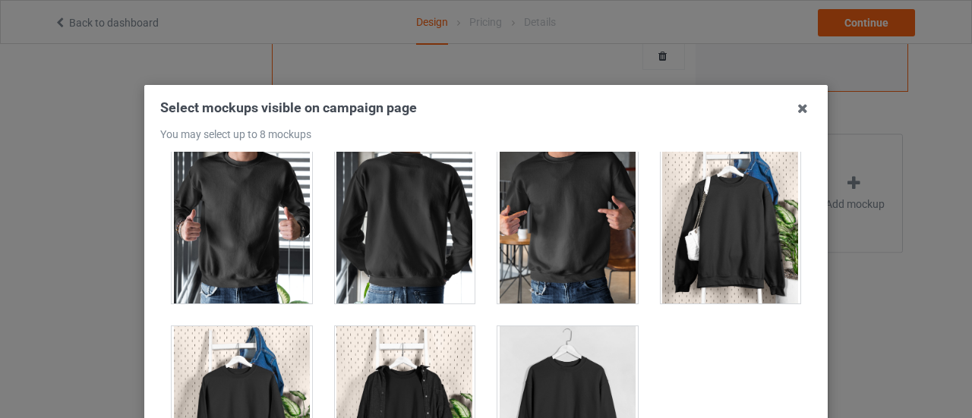
scroll to position [222, 0]
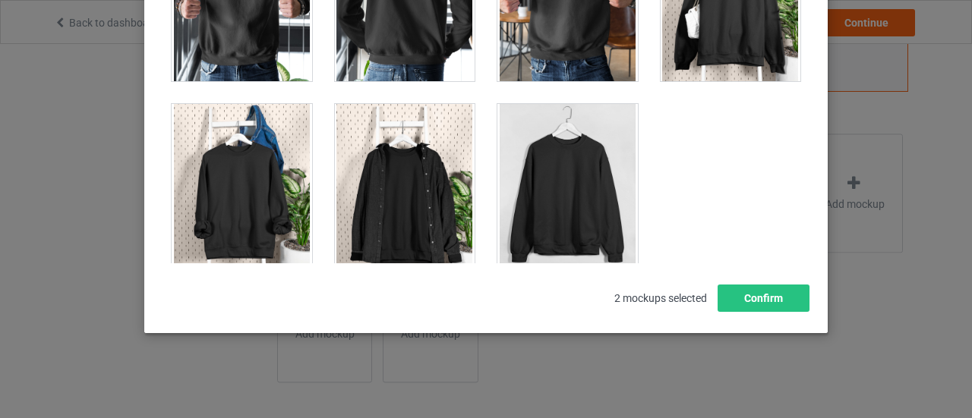
click at [519, 215] on div at bounding box center [567, 189] width 140 height 170
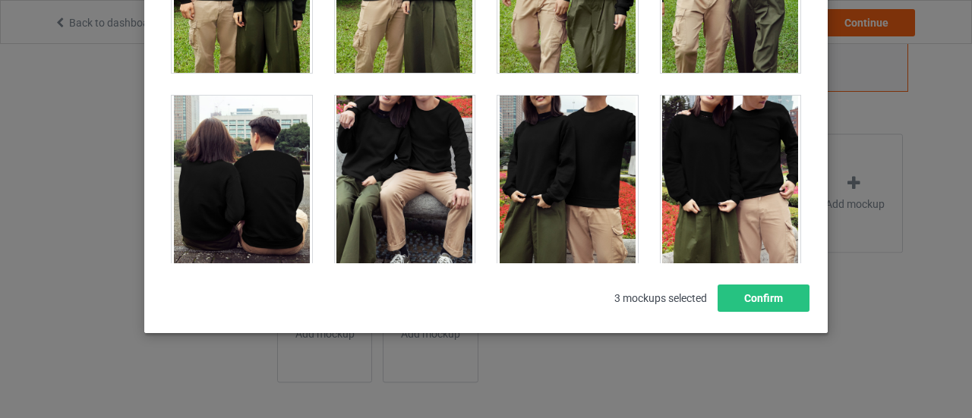
scroll to position [4859, 0]
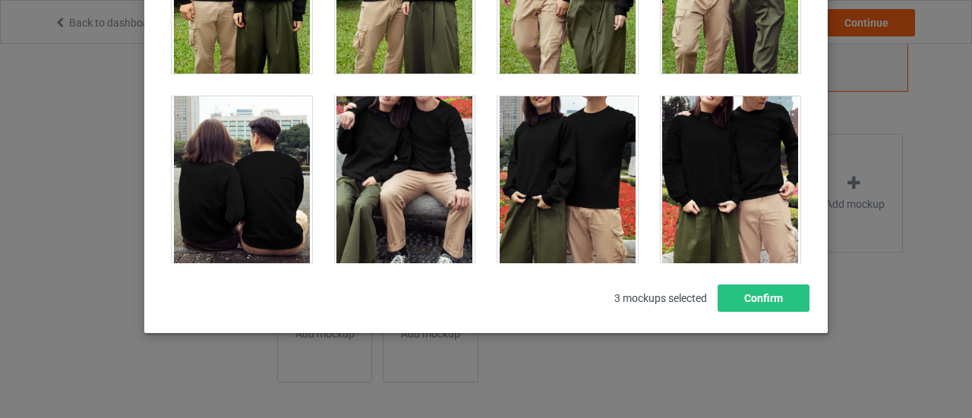
click at [525, 171] on div at bounding box center [567, 181] width 140 height 170
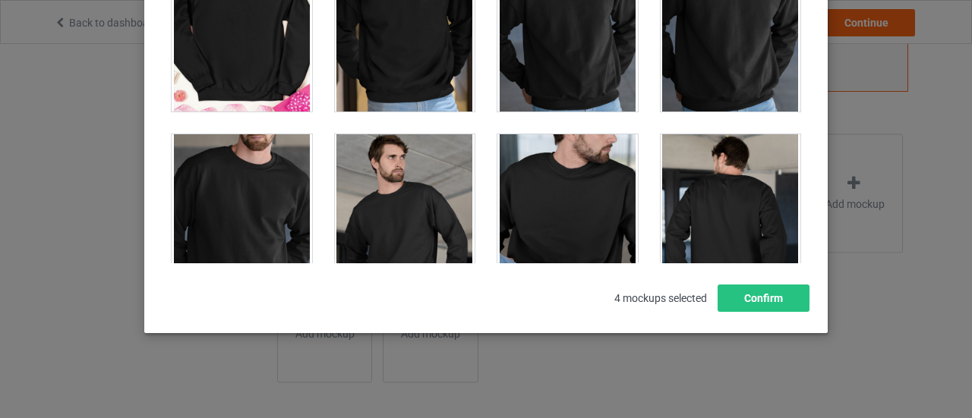
scroll to position [3671, 0]
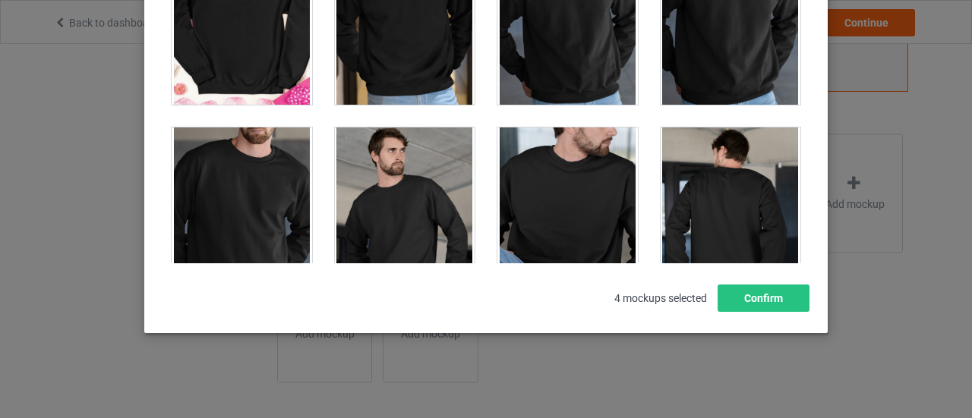
click at [570, 178] on div at bounding box center [567, 213] width 140 height 170
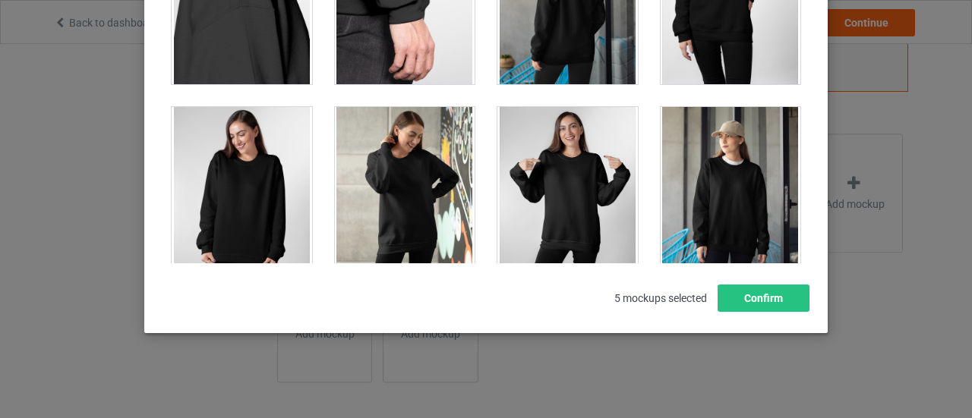
scroll to position [989, 0]
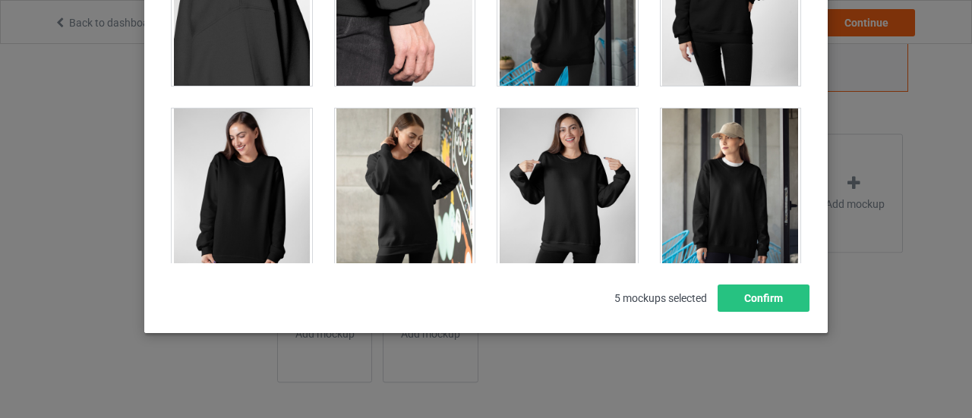
click at [560, 180] on div at bounding box center [567, 194] width 140 height 170
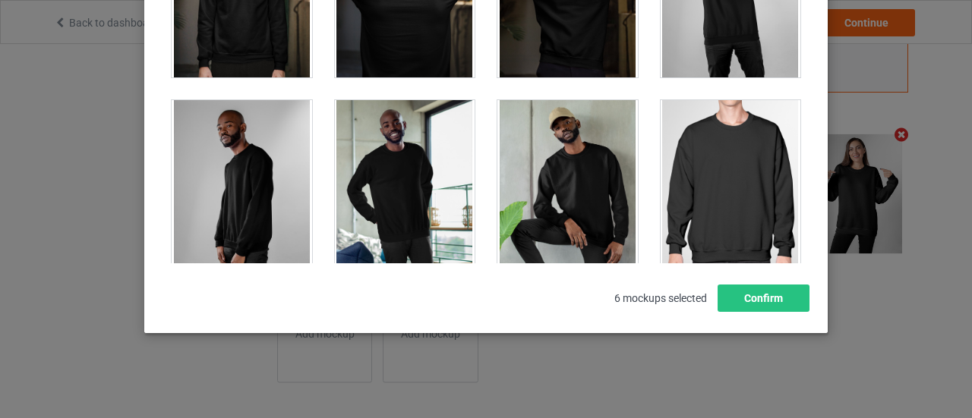
scroll to position [417, 0]
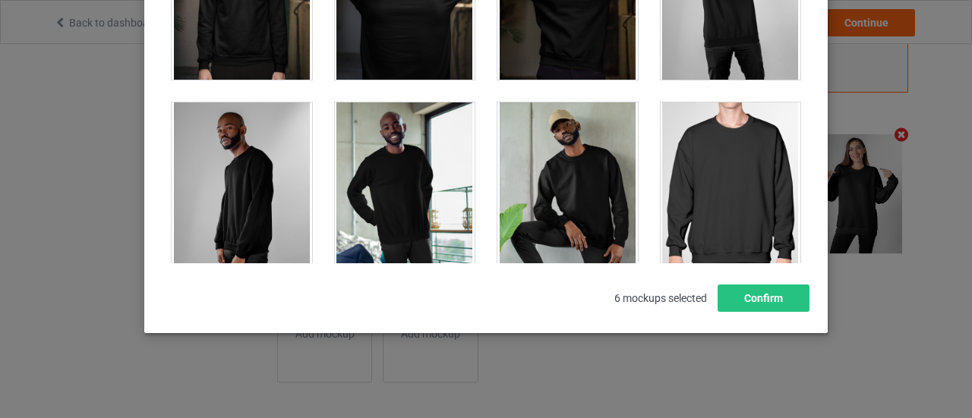
click at [423, 206] on div at bounding box center [405, 188] width 140 height 170
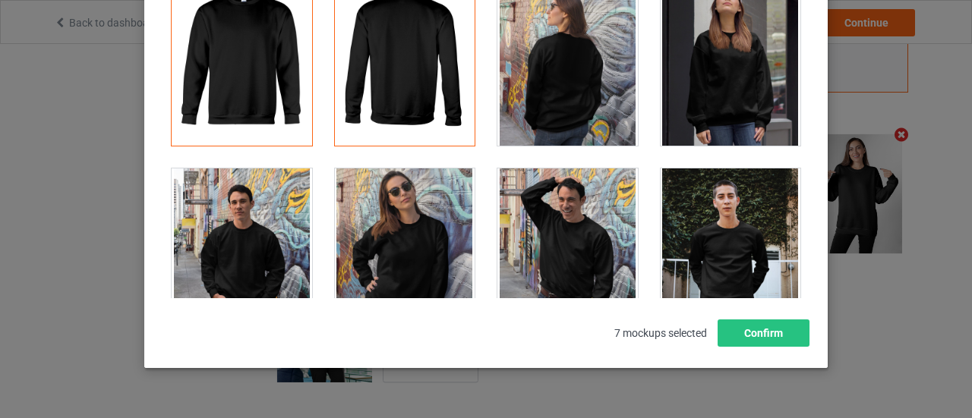
scroll to position [216, 0]
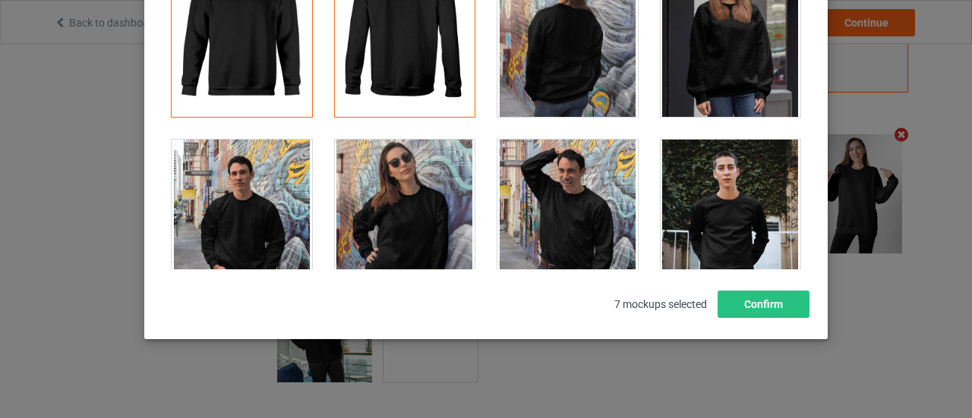
drag, startPoint x: 422, startPoint y: 213, endPoint x: 848, endPoint y: 299, distance: 434.5
click at [424, 213] on div at bounding box center [405, 225] width 140 height 170
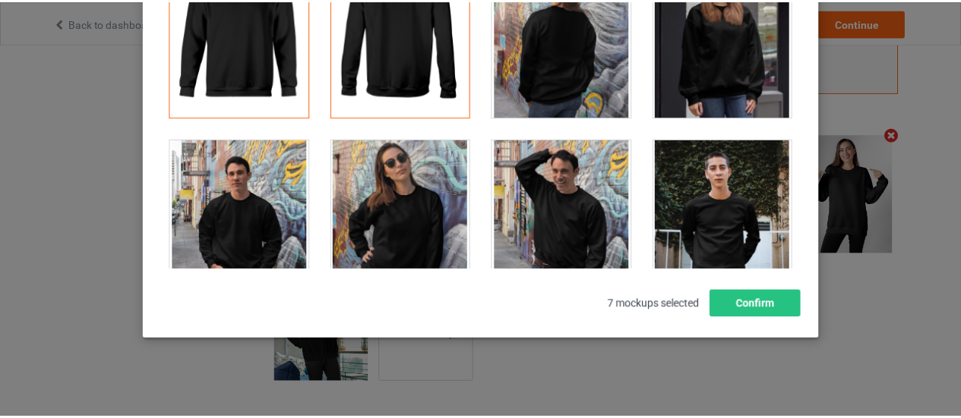
scroll to position [562, 0]
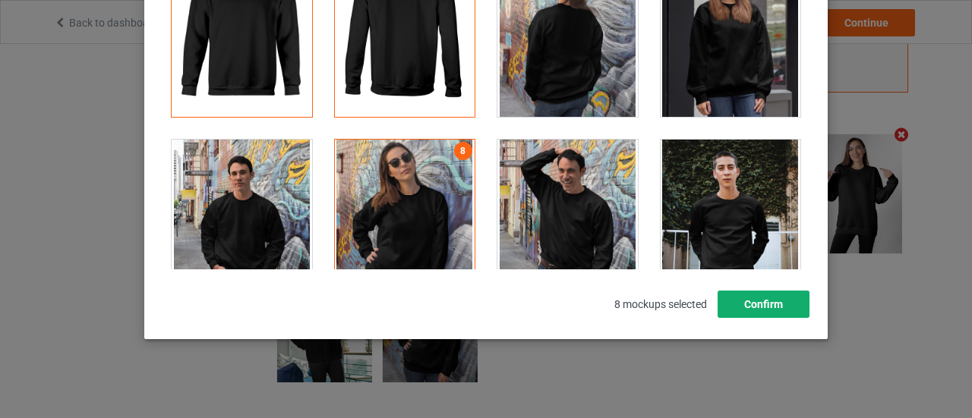
click at [752, 301] on button "Confirm" at bounding box center [764, 304] width 92 height 27
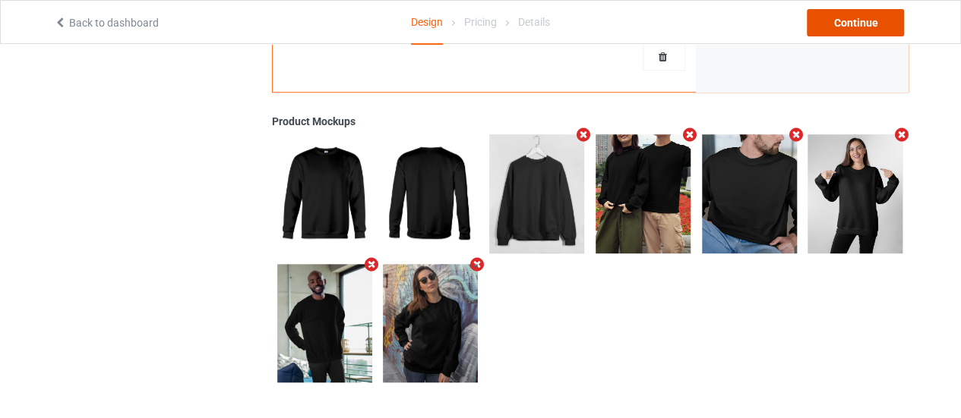
click at [850, 30] on div "Continue" at bounding box center [854, 22] width 97 height 27
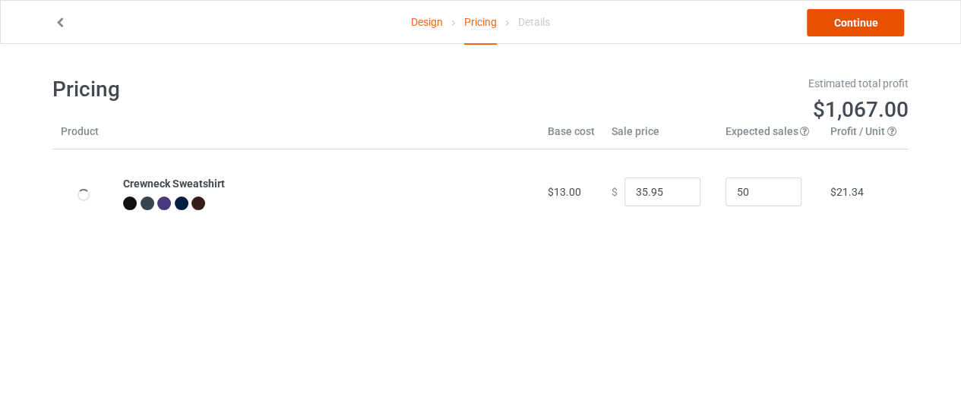
drag, startPoint x: 841, startPoint y: 14, endPoint x: 831, endPoint y: 20, distance: 12.2
click at [841, 15] on link "Continue" at bounding box center [854, 22] width 97 height 27
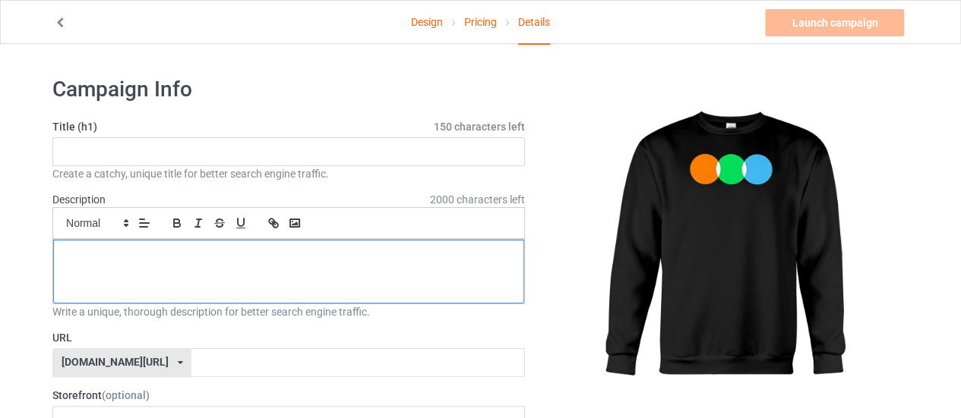
click at [278, 283] on div at bounding box center [288, 272] width 471 height 64
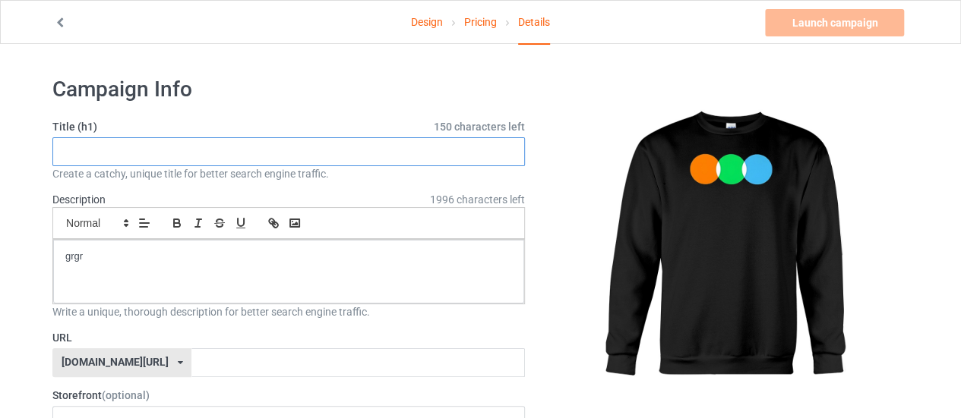
drag, startPoint x: 184, startPoint y: 145, endPoint x: 192, endPoint y: 142, distance: 8.9
click at [186, 144] on input "text" at bounding box center [288, 151] width 472 height 29
type input "rgerh"
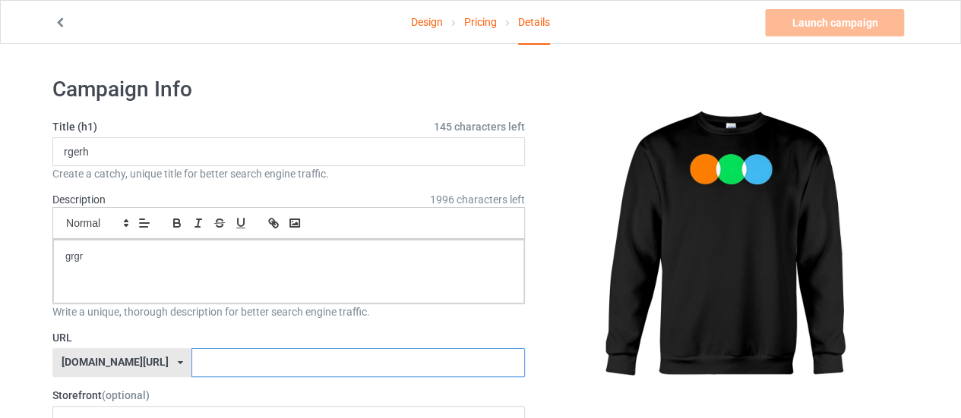
click at [197, 354] on input "text" at bounding box center [357, 363] width 333 height 29
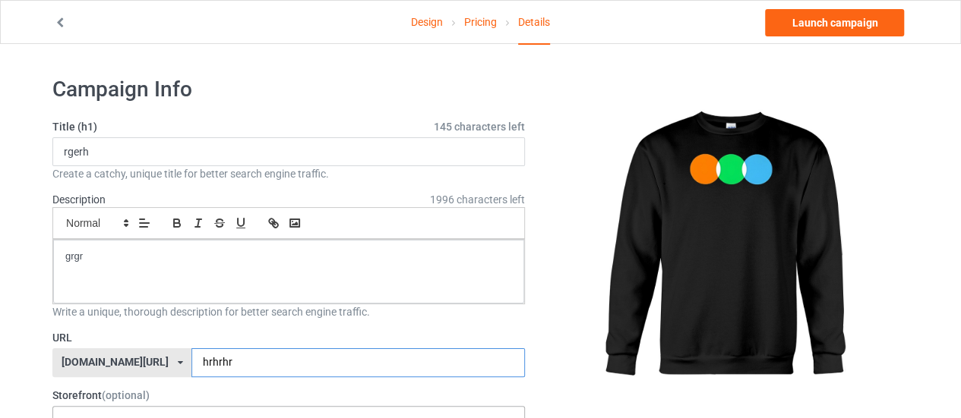
type input "hrhrhr"
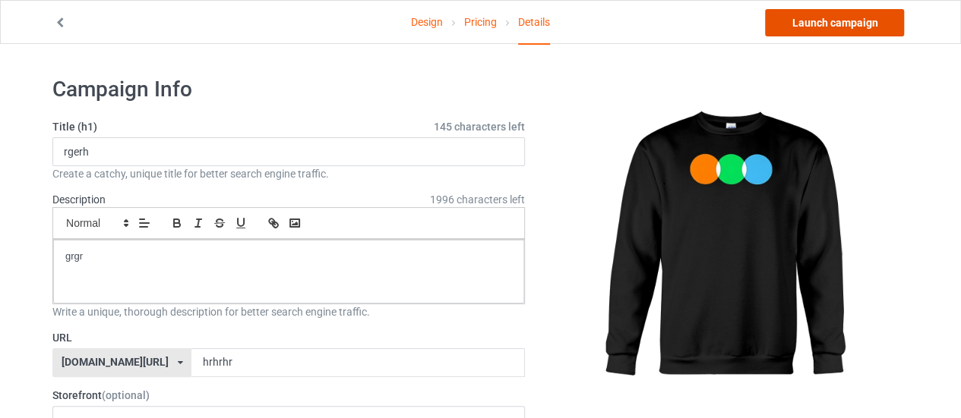
click at [823, 17] on link "Launch campaign" at bounding box center [834, 22] width 139 height 27
